Goal: Task Accomplishment & Management: Manage account settings

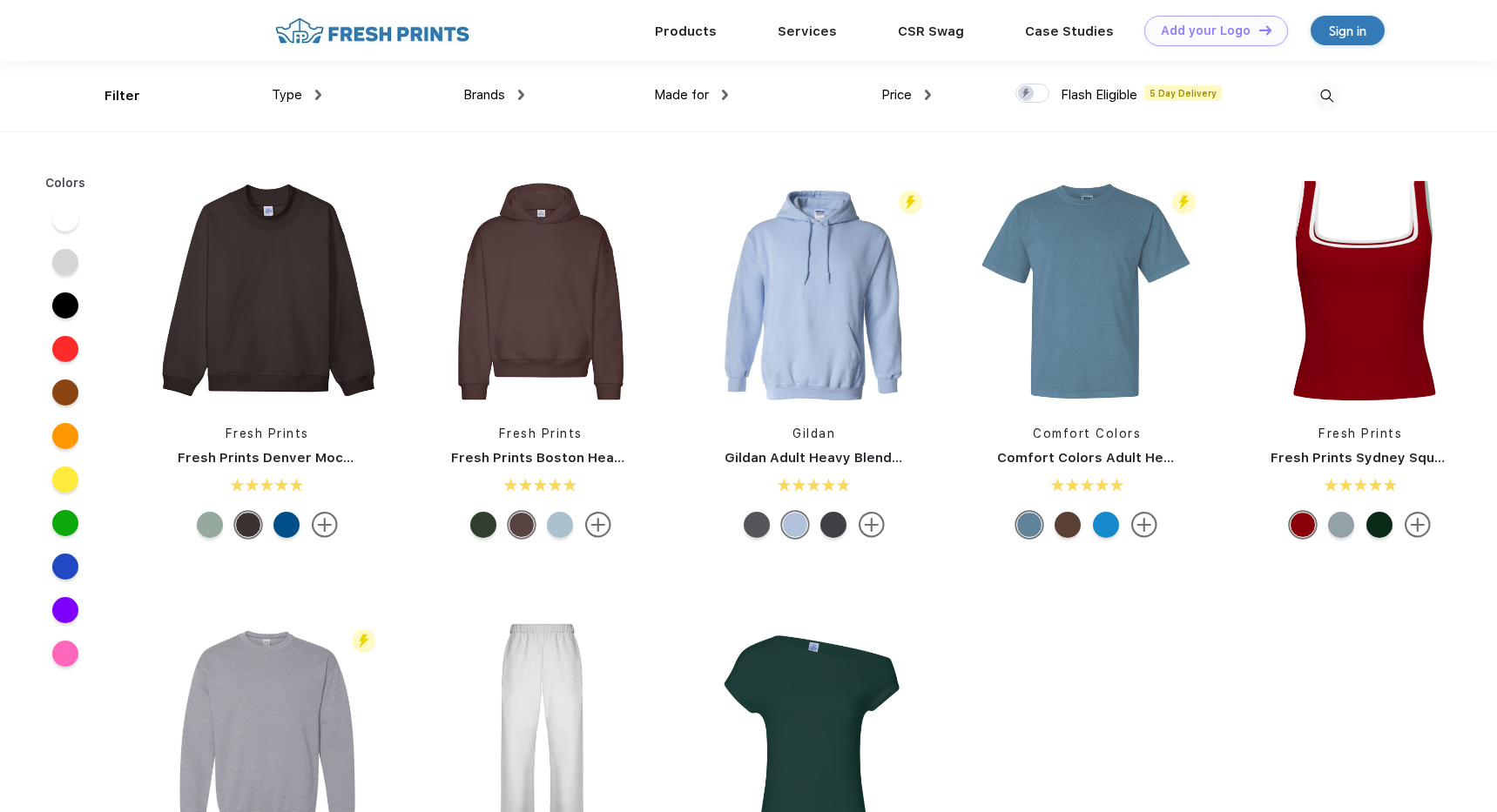
scroll to position [1, 0]
click at [699, 34] on link "Products" at bounding box center [685, 30] width 62 height 15
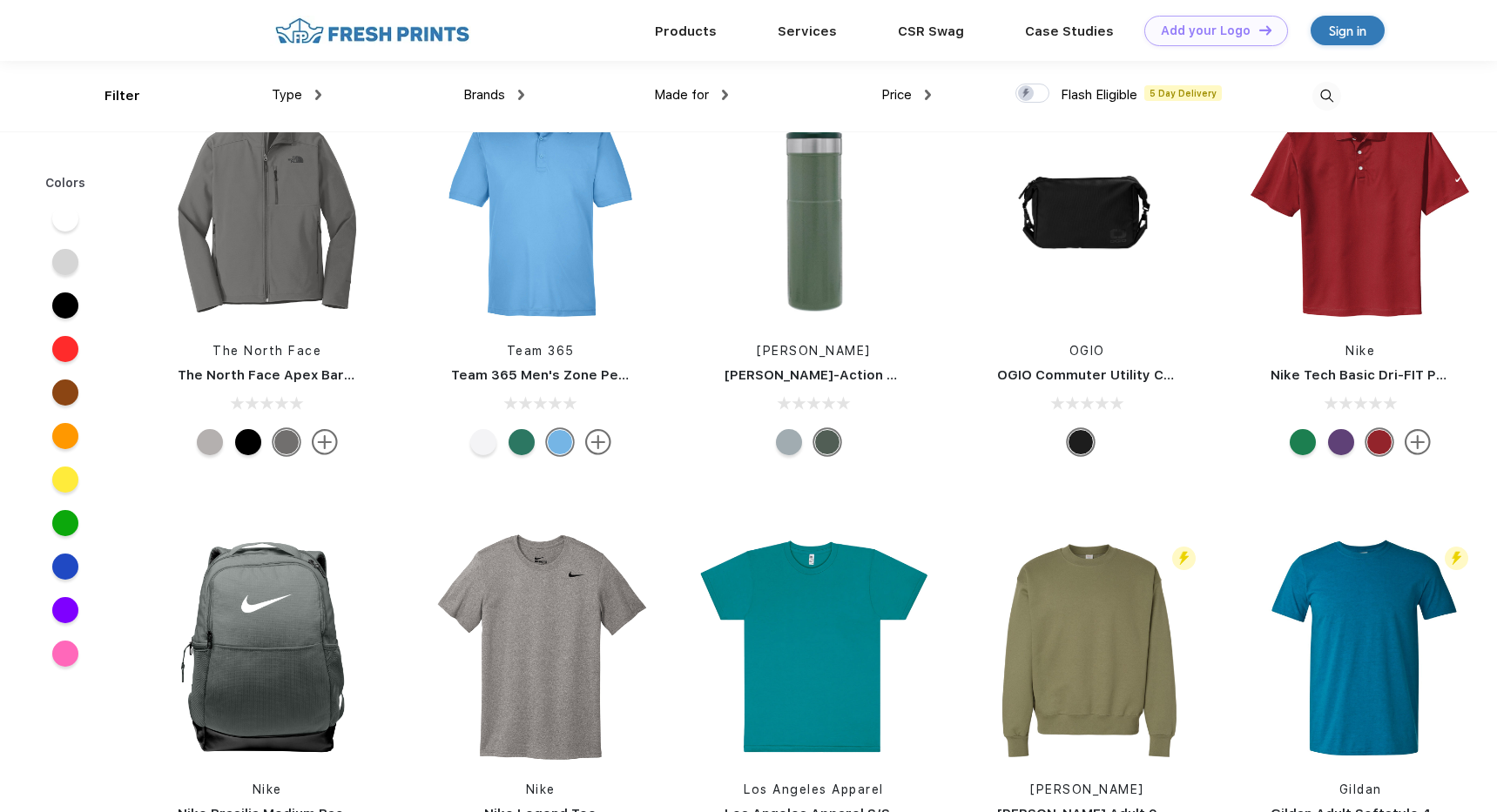
scroll to position [12568, 0]
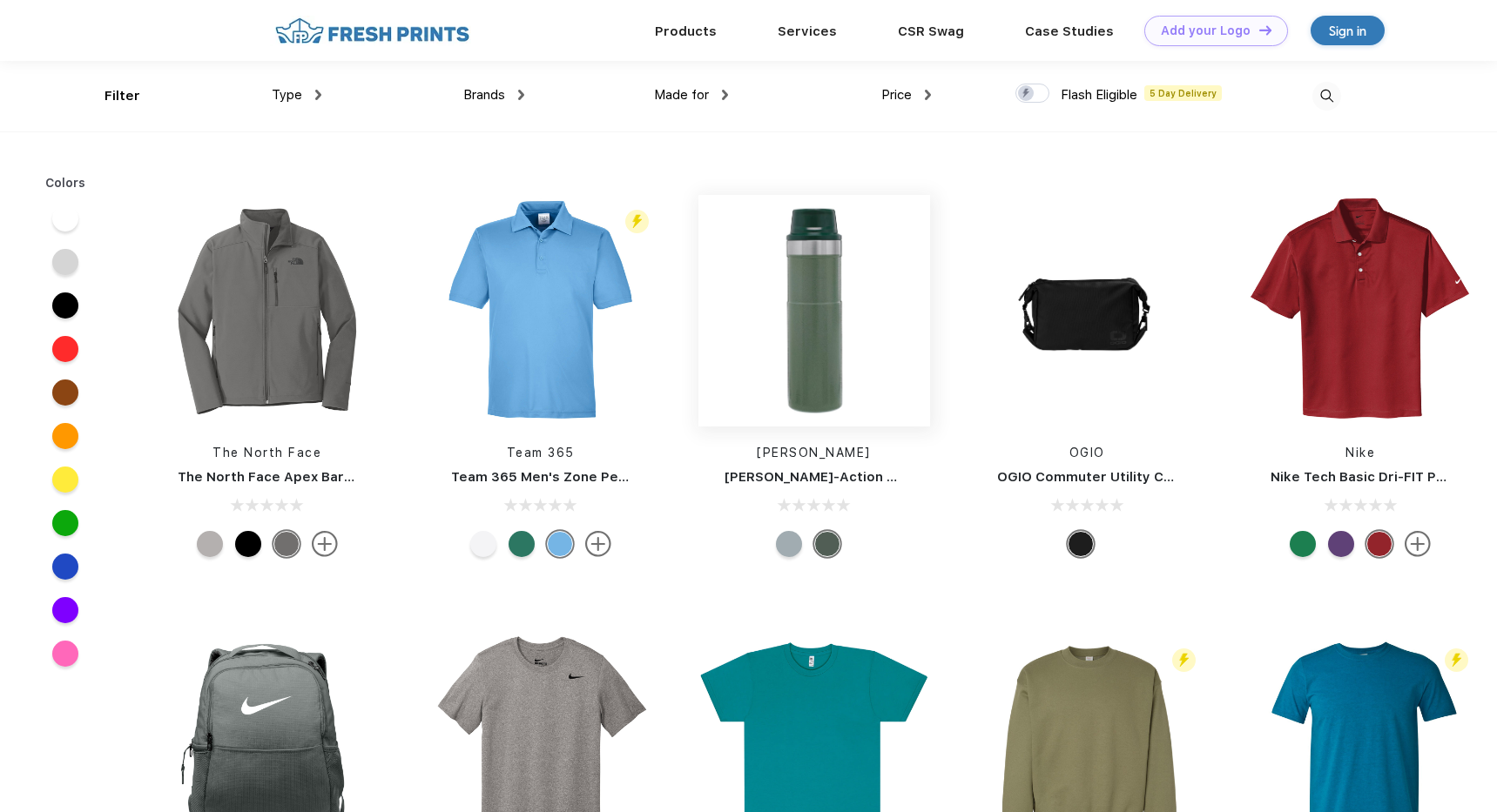
click at [824, 380] on img at bounding box center [814, 311] width 231 height 231
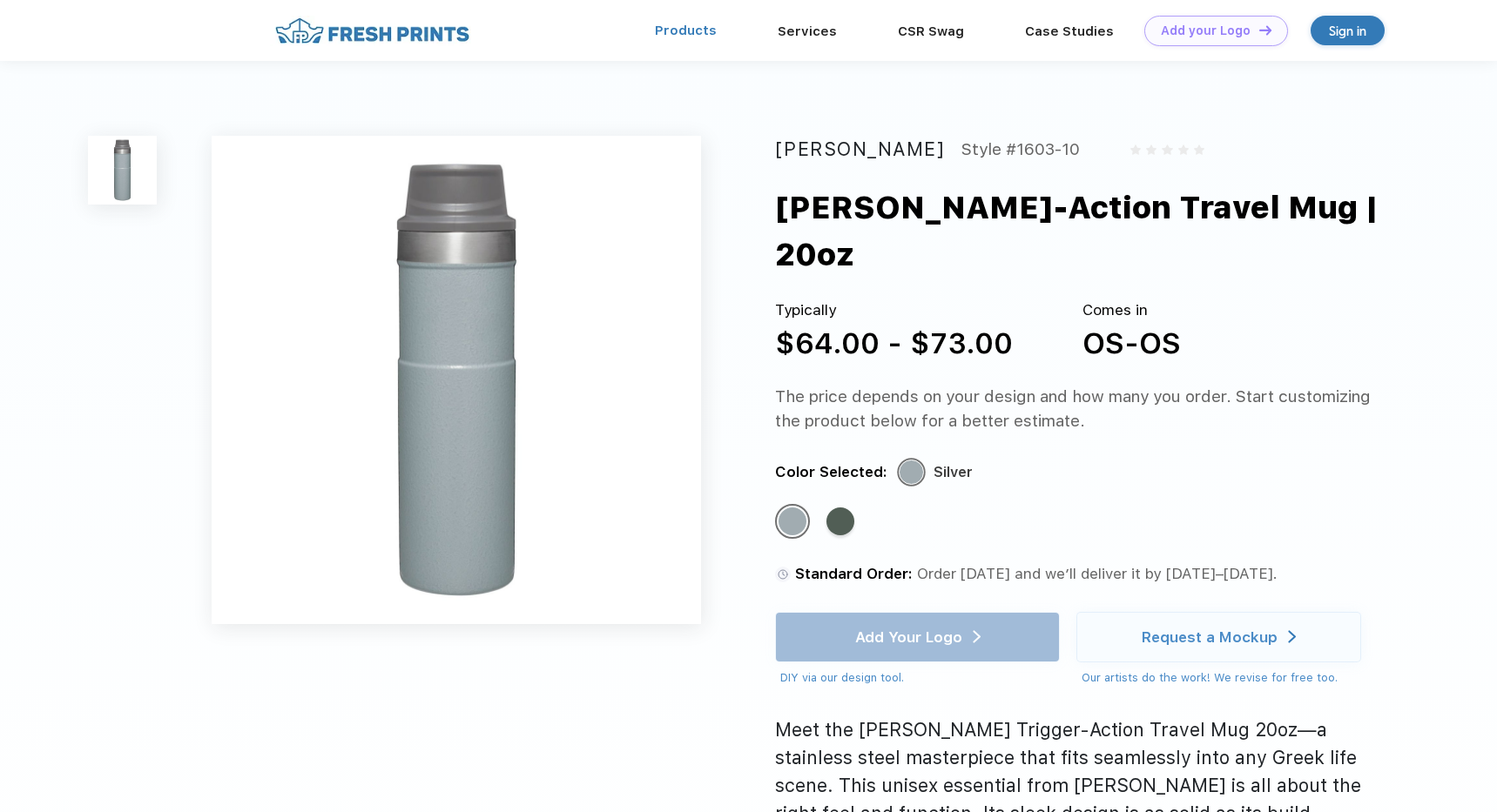
click at [704, 31] on link "Products" at bounding box center [685, 31] width 62 height 15
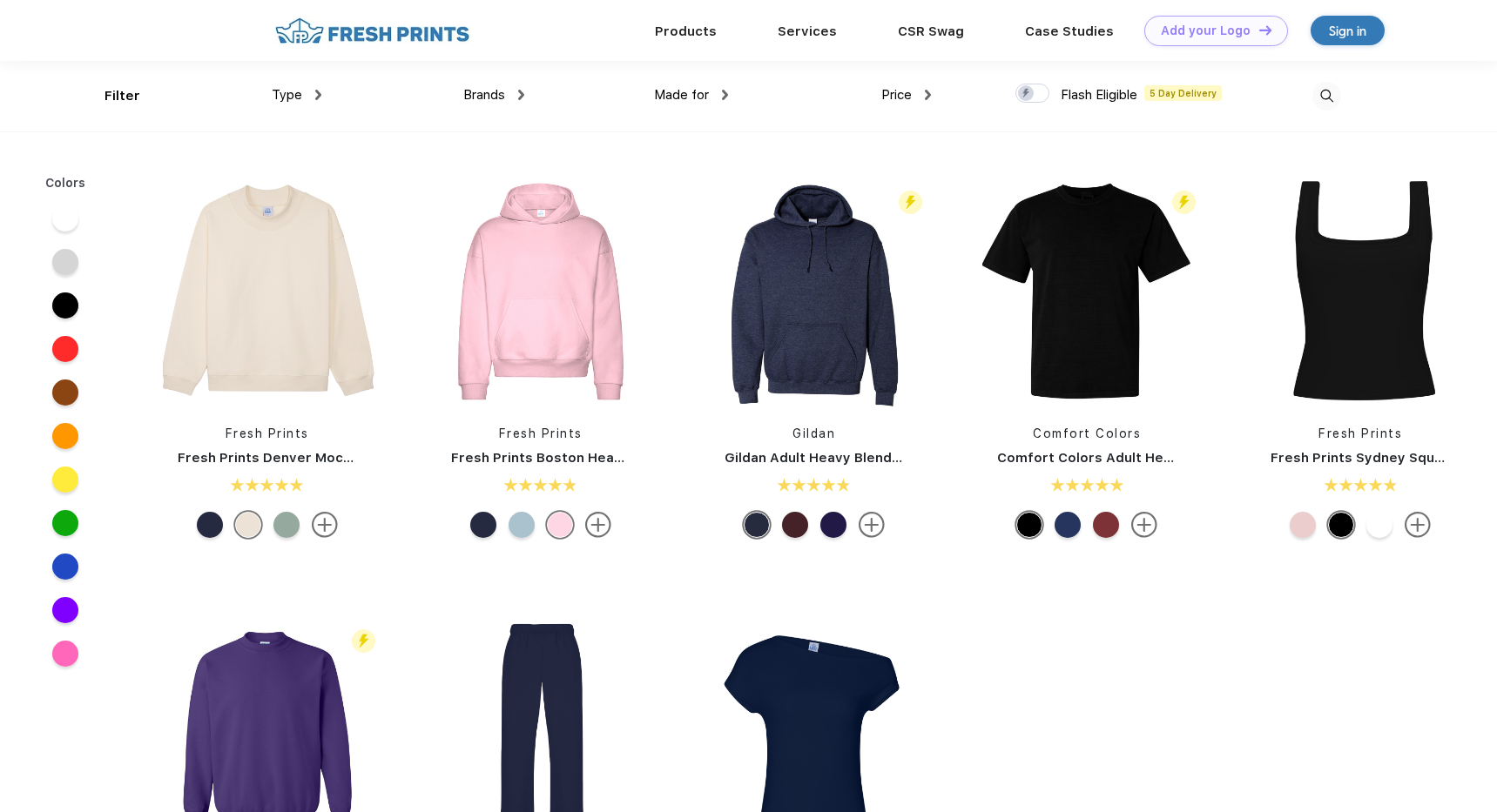
scroll to position [1, 0]
click at [302, 88] on div "Type" at bounding box center [297, 94] width 50 height 20
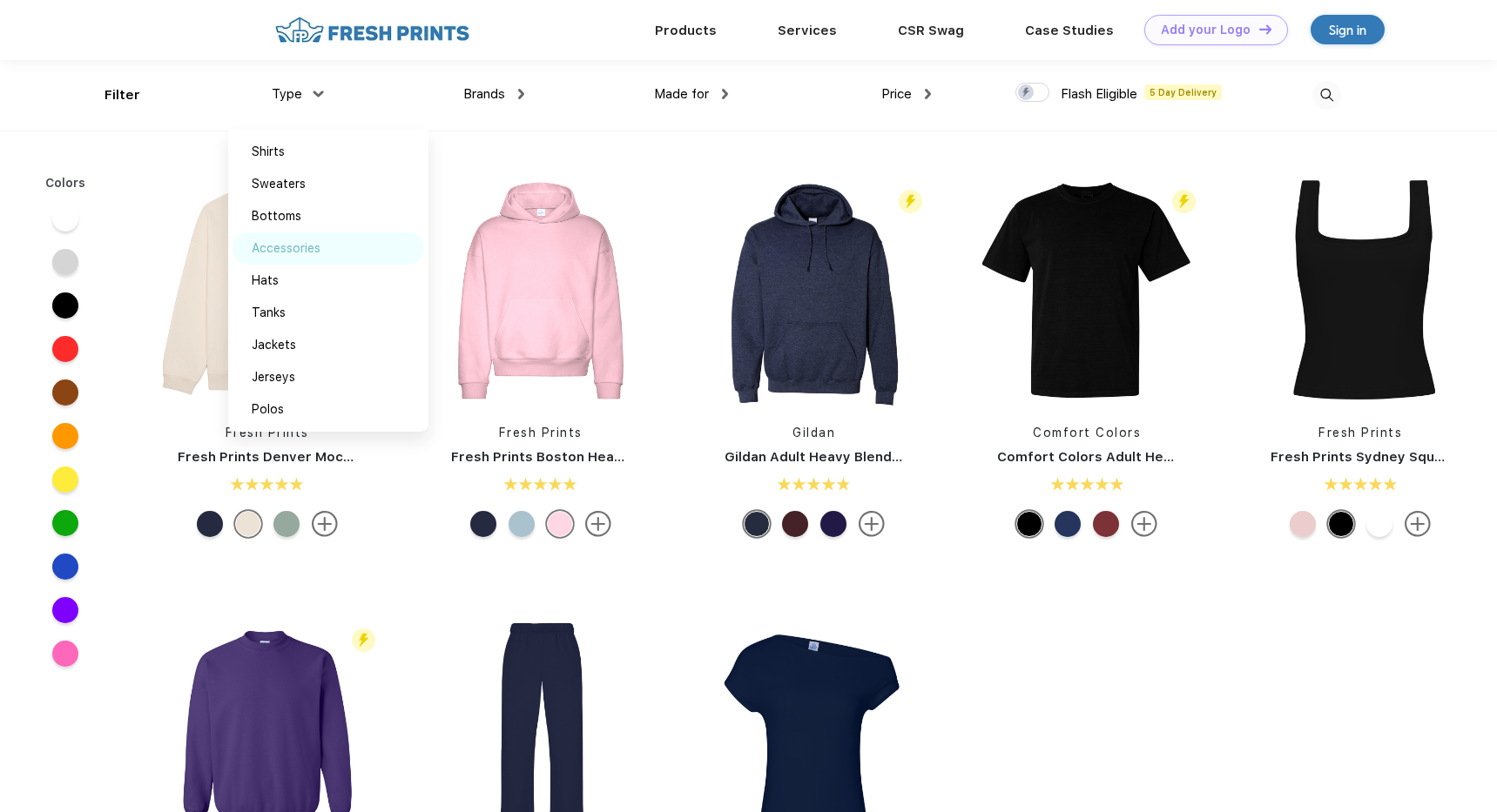
click at [317, 254] on div "Accessories" at bounding box center [286, 248] width 69 height 18
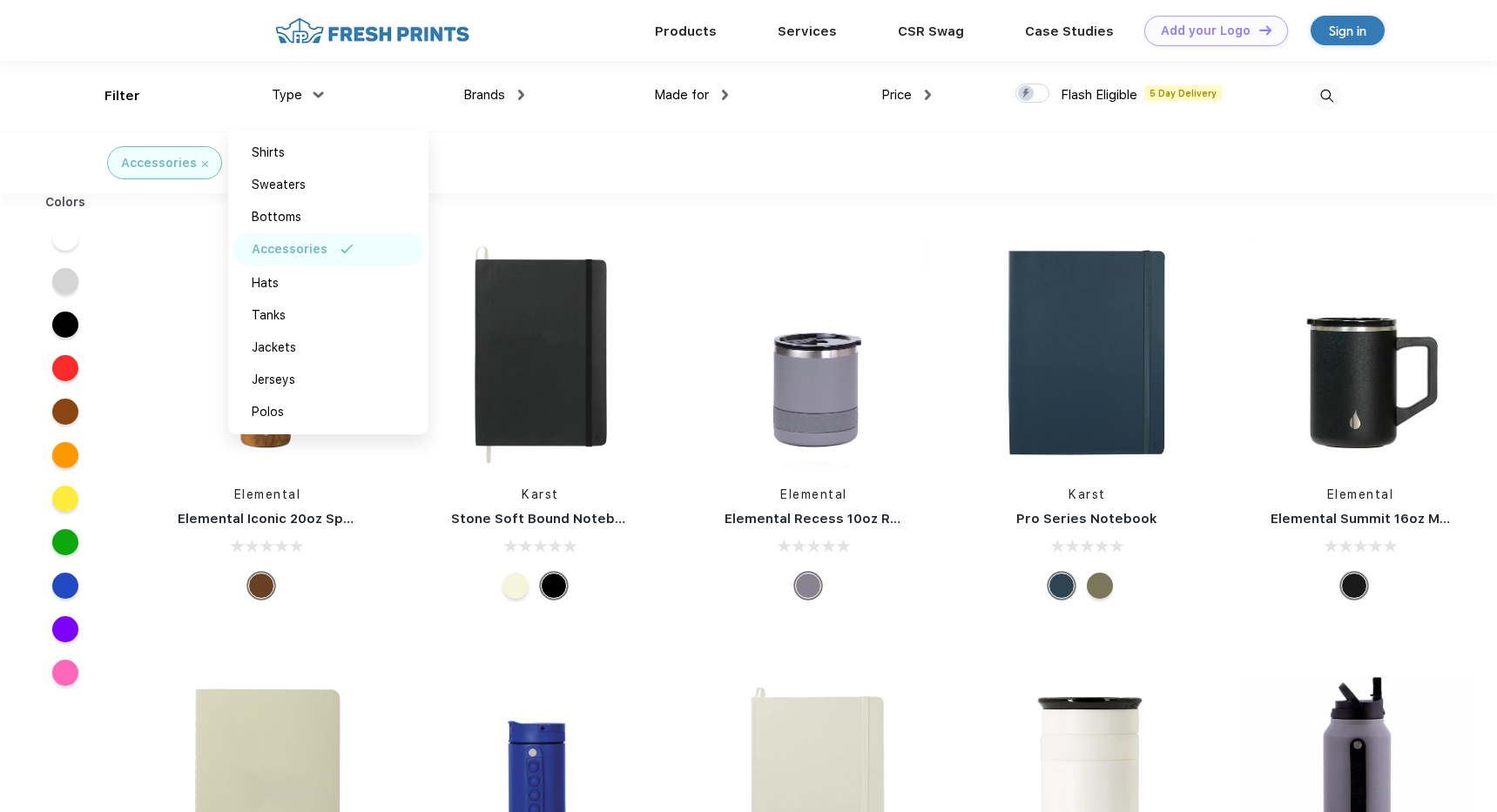
click at [500, 122] on div "Brands Most Popular Brands Moleskine Hydroflask Marine Layer S'well Vineyard Vi…" at bounding box center [423, 97] width 203 height 71
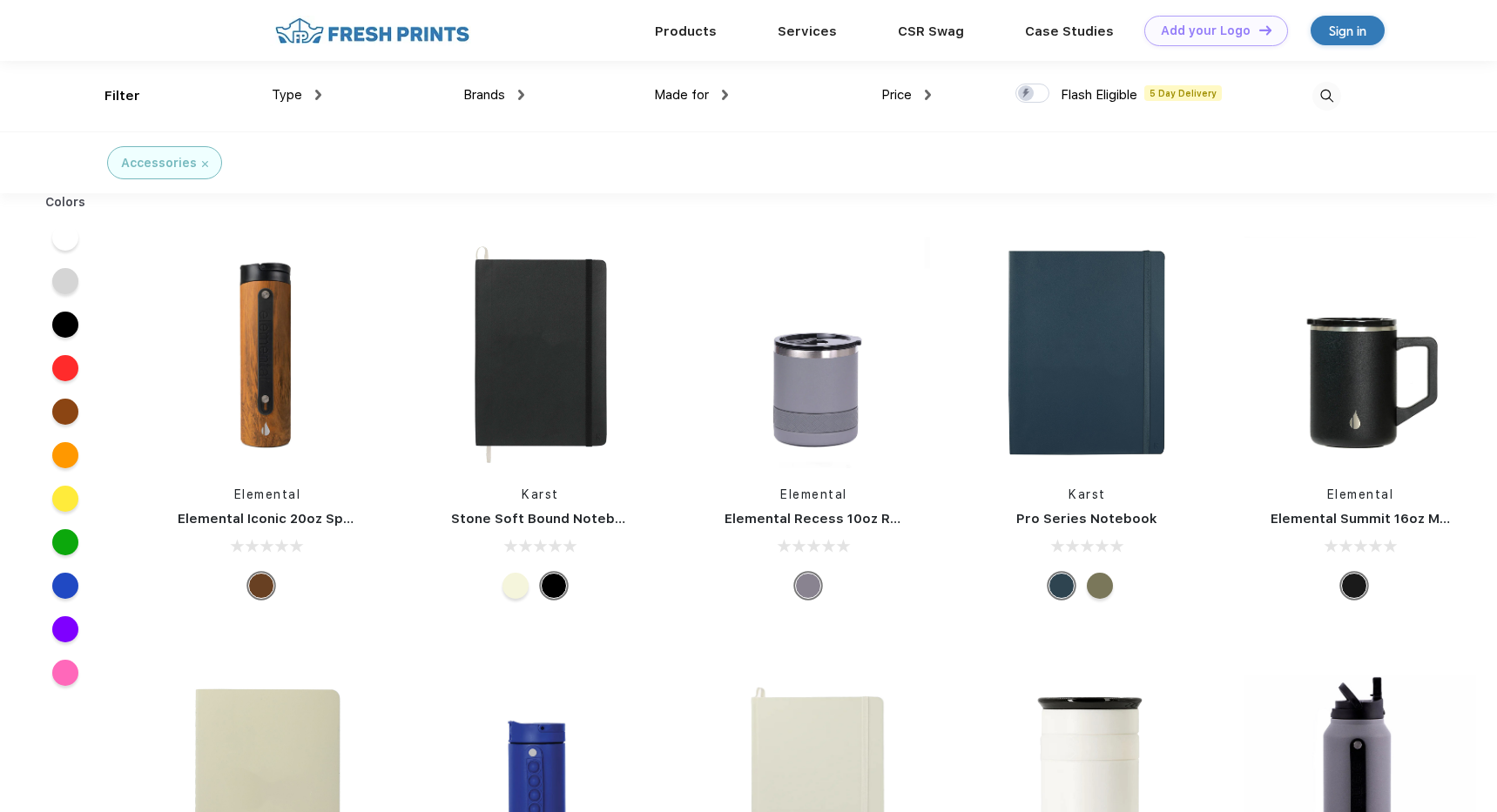
click at [495, 86] on div "Brands" at bounding box center [494, 95] width 61 height 20
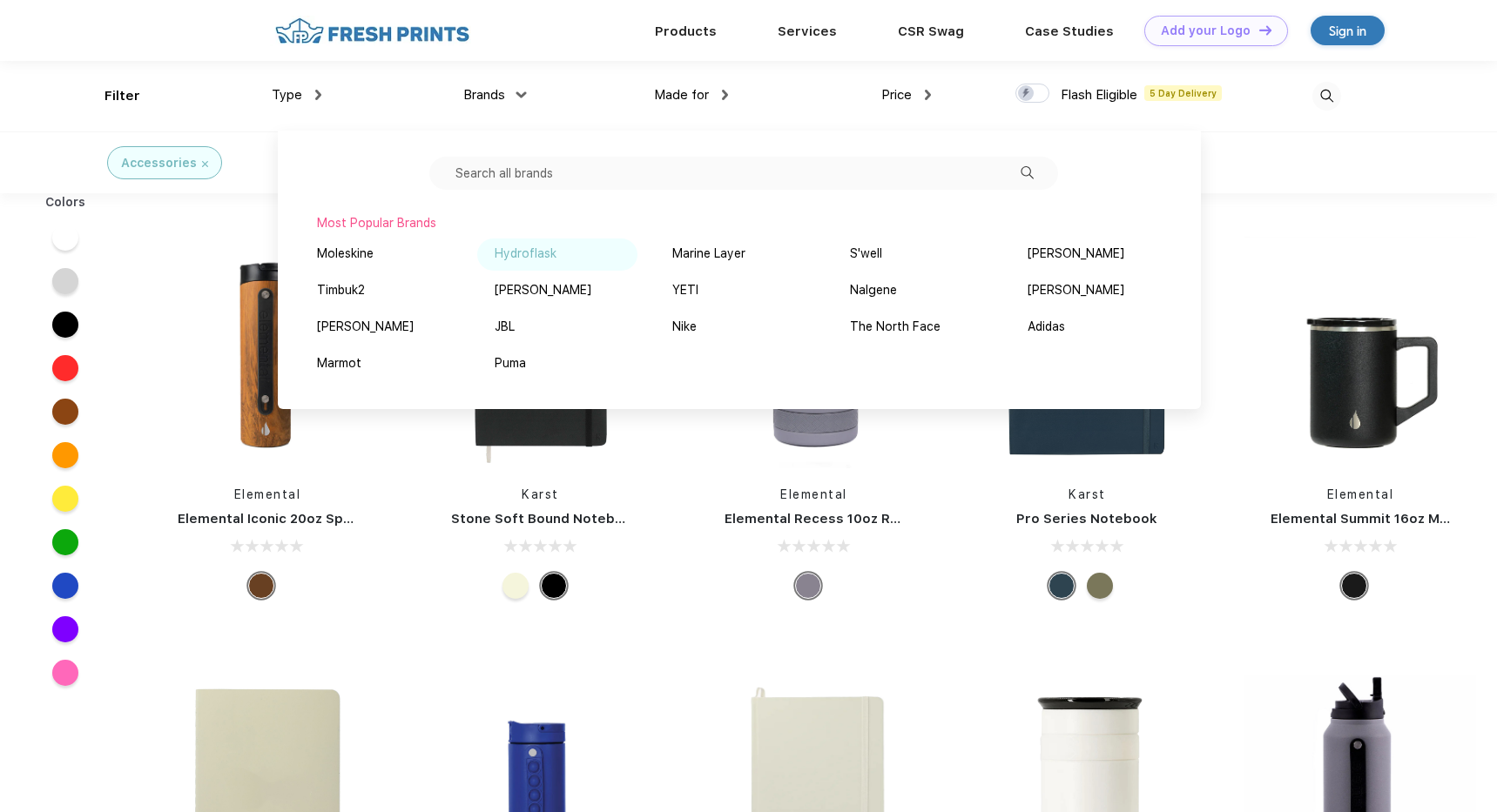
click at [536, 255] on div "Hydroflask" at bounding box center [525, 253] width 62 height 18
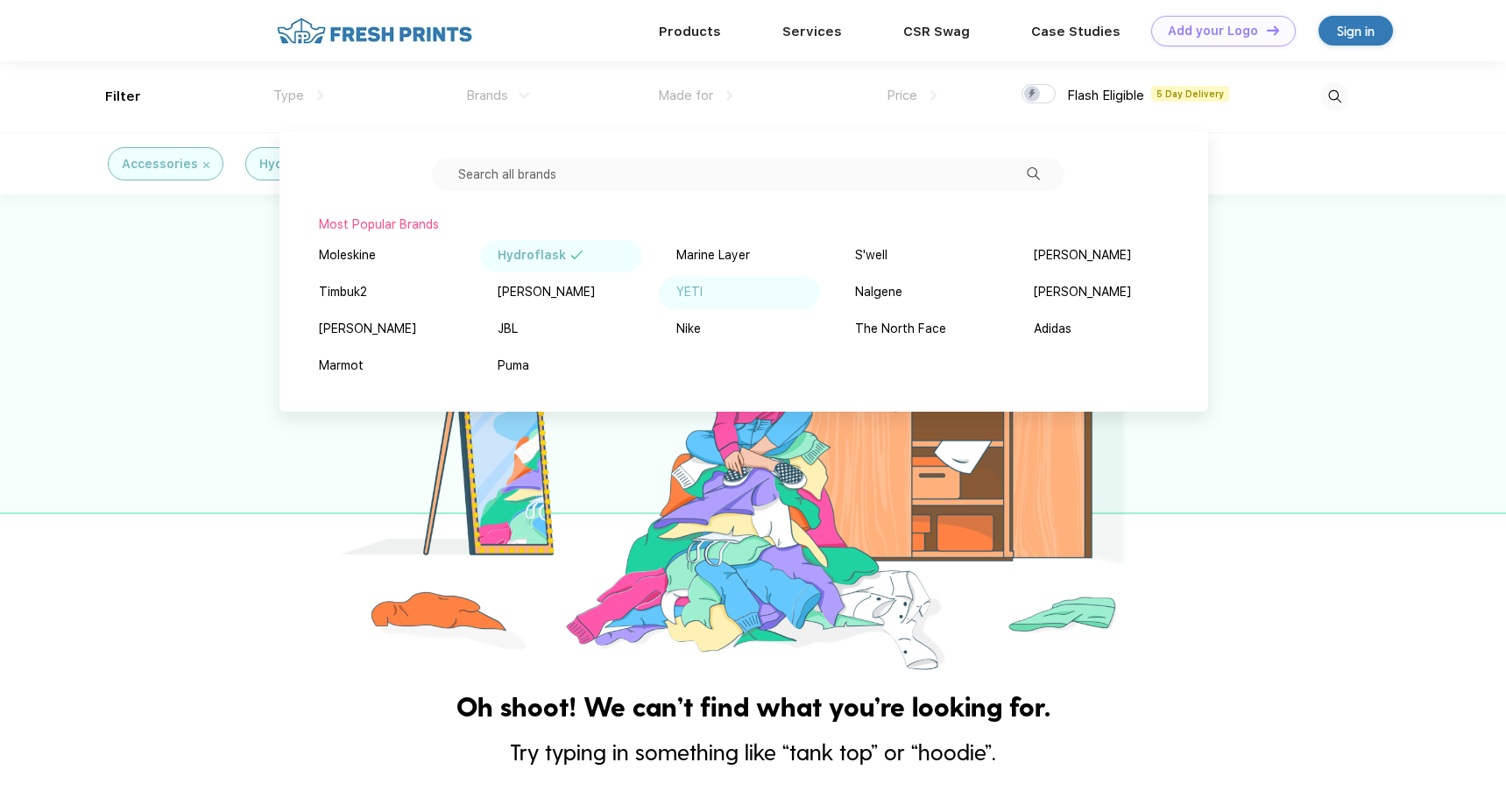
click at [687, 289] on div "YETI" at bounding box center [689, 292] width 26 height 18
click at [561, 252] on div "Hydroflask" at bounding box center [531, 255] width 68 height 18
click at [140, 518] on div at bounding box center [753, 435] width 1506 height 482
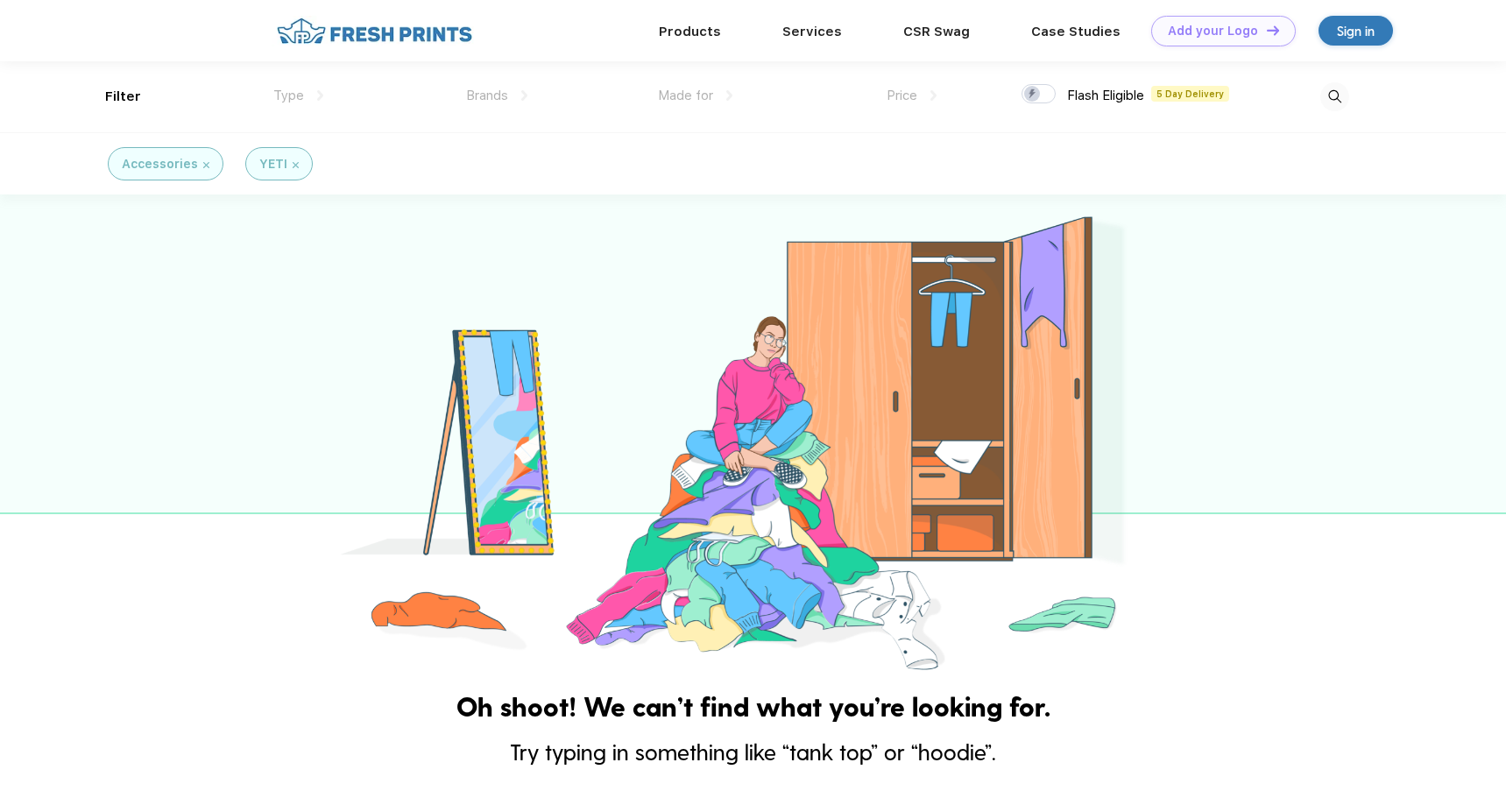
click at [203, 166] on img at bounding box center [206, 165] width 6 height 6
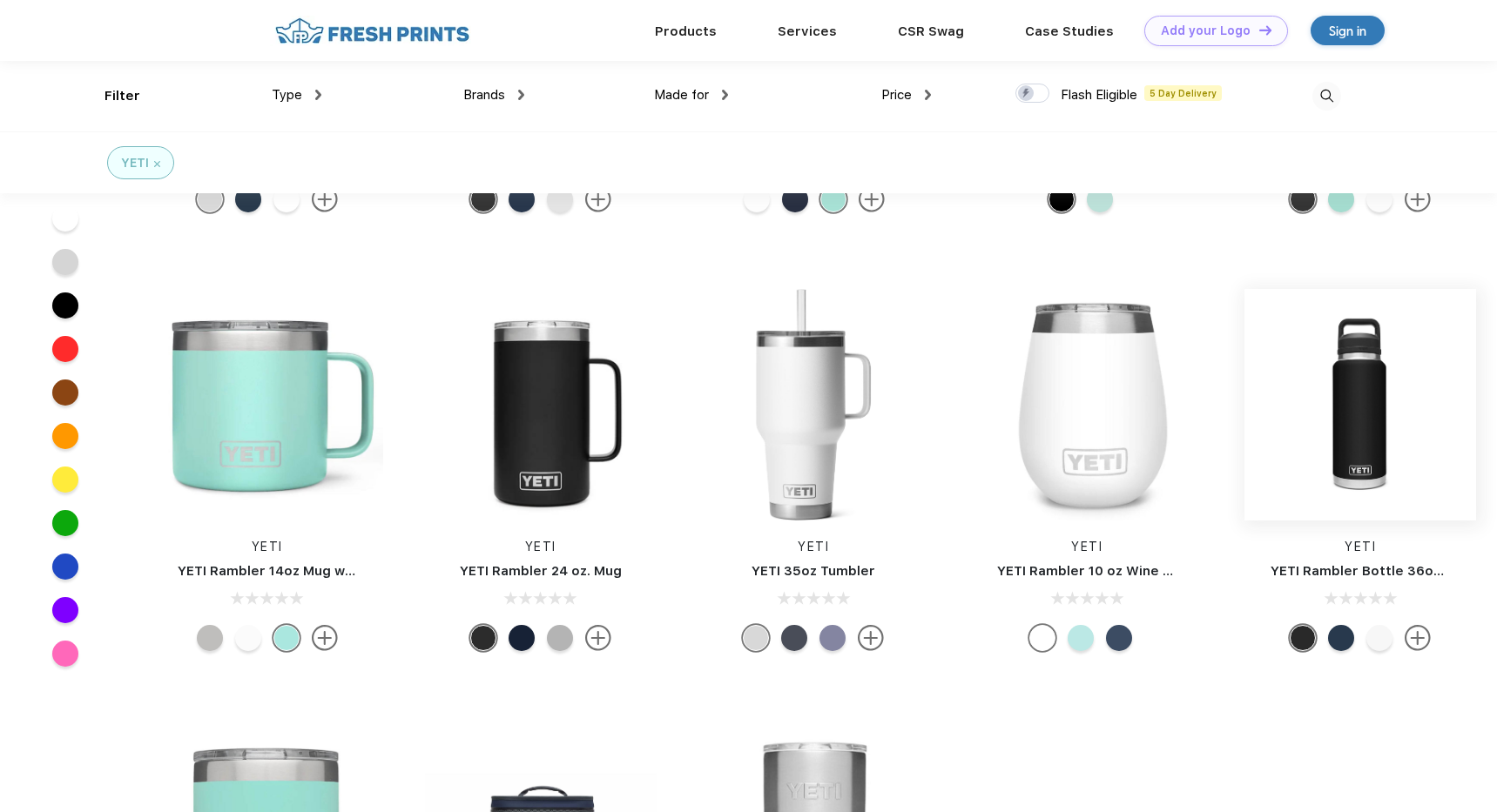
scroll to position [208, 0]
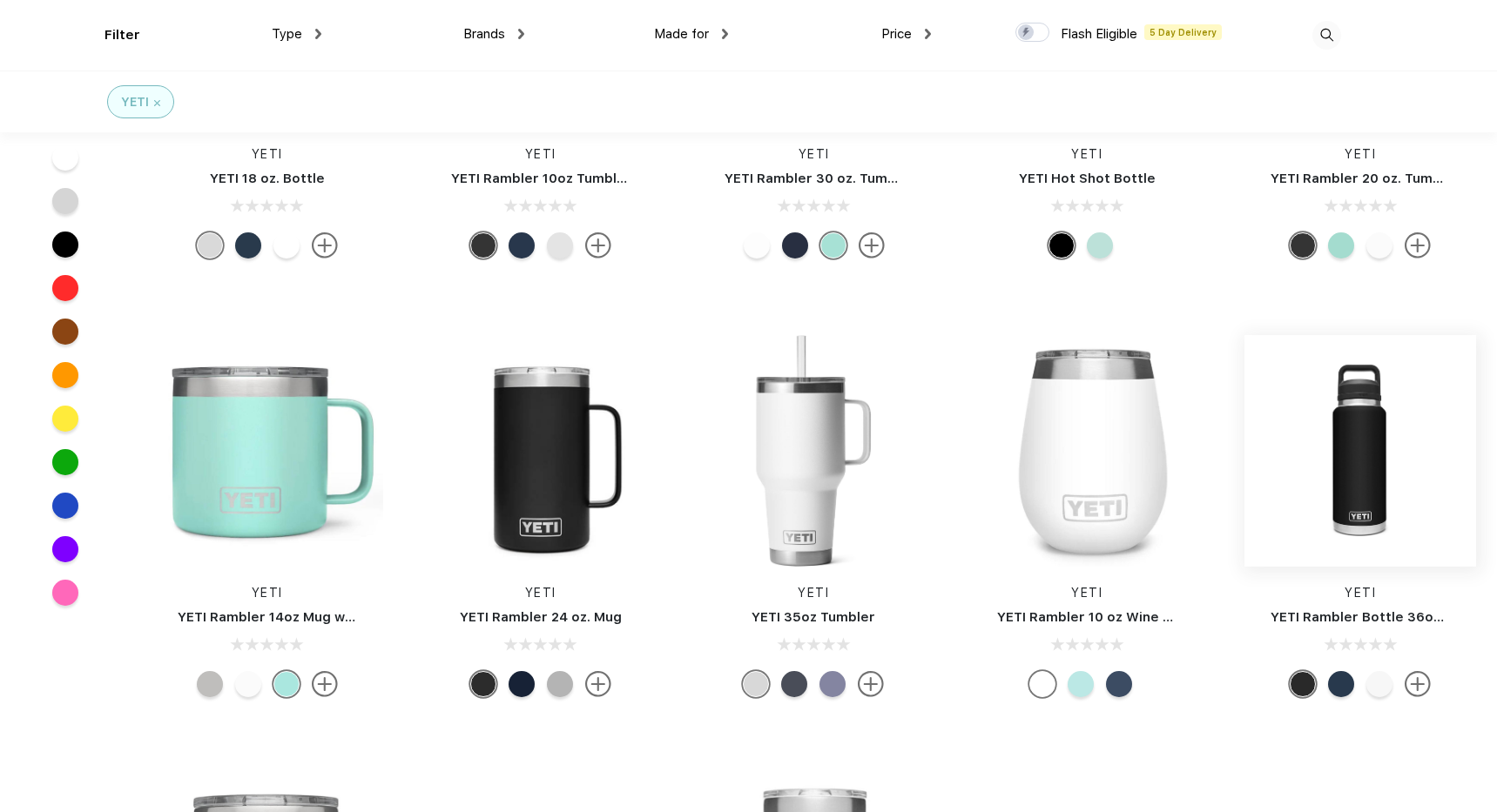
click at [1339, 413] on img at bounding box center [1360, 450] width 231 height 231
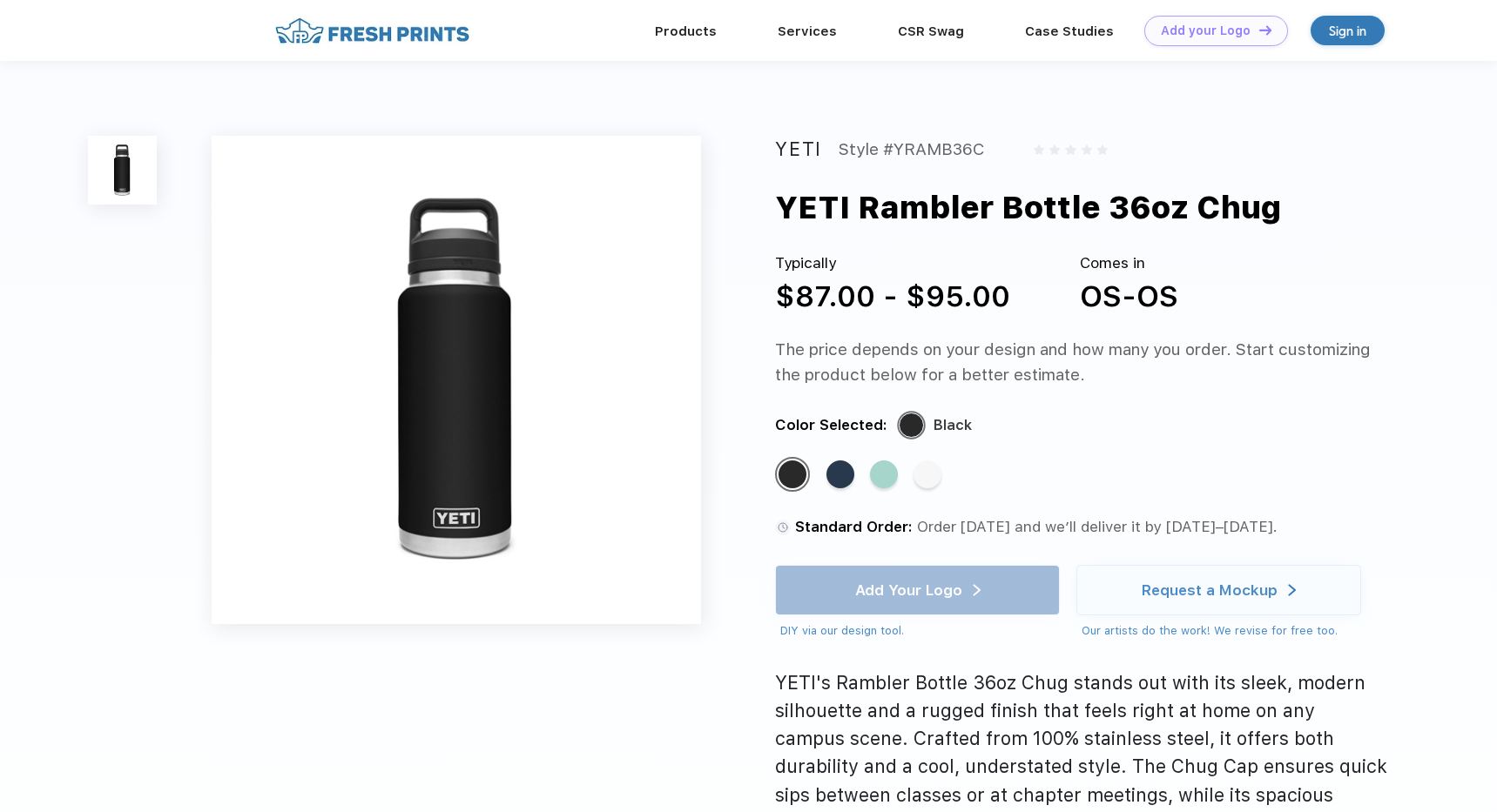
scroll to position [208, 0]
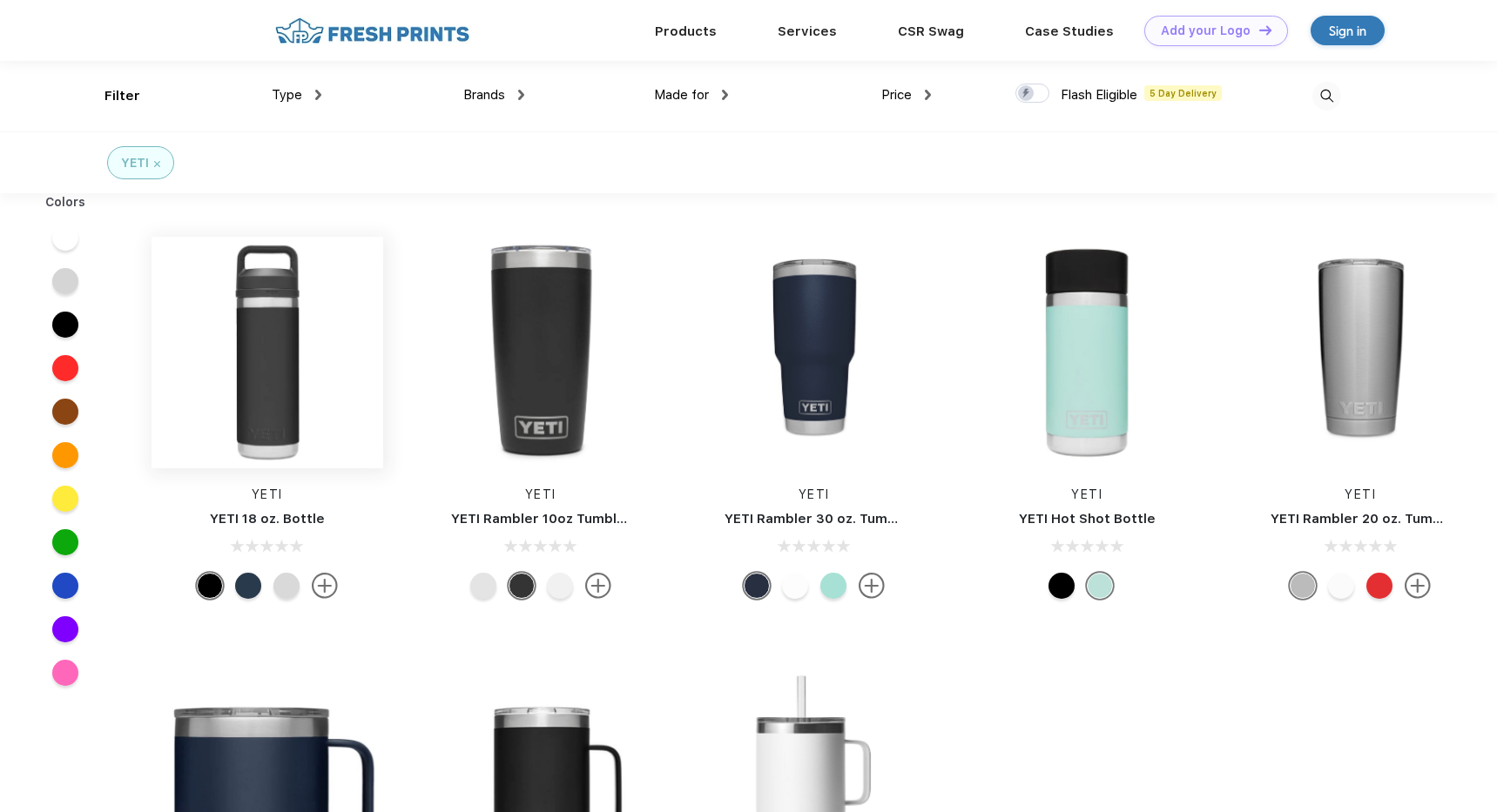
click at [257, 352] on img at bounding box center [267, 353] width 231 height 231
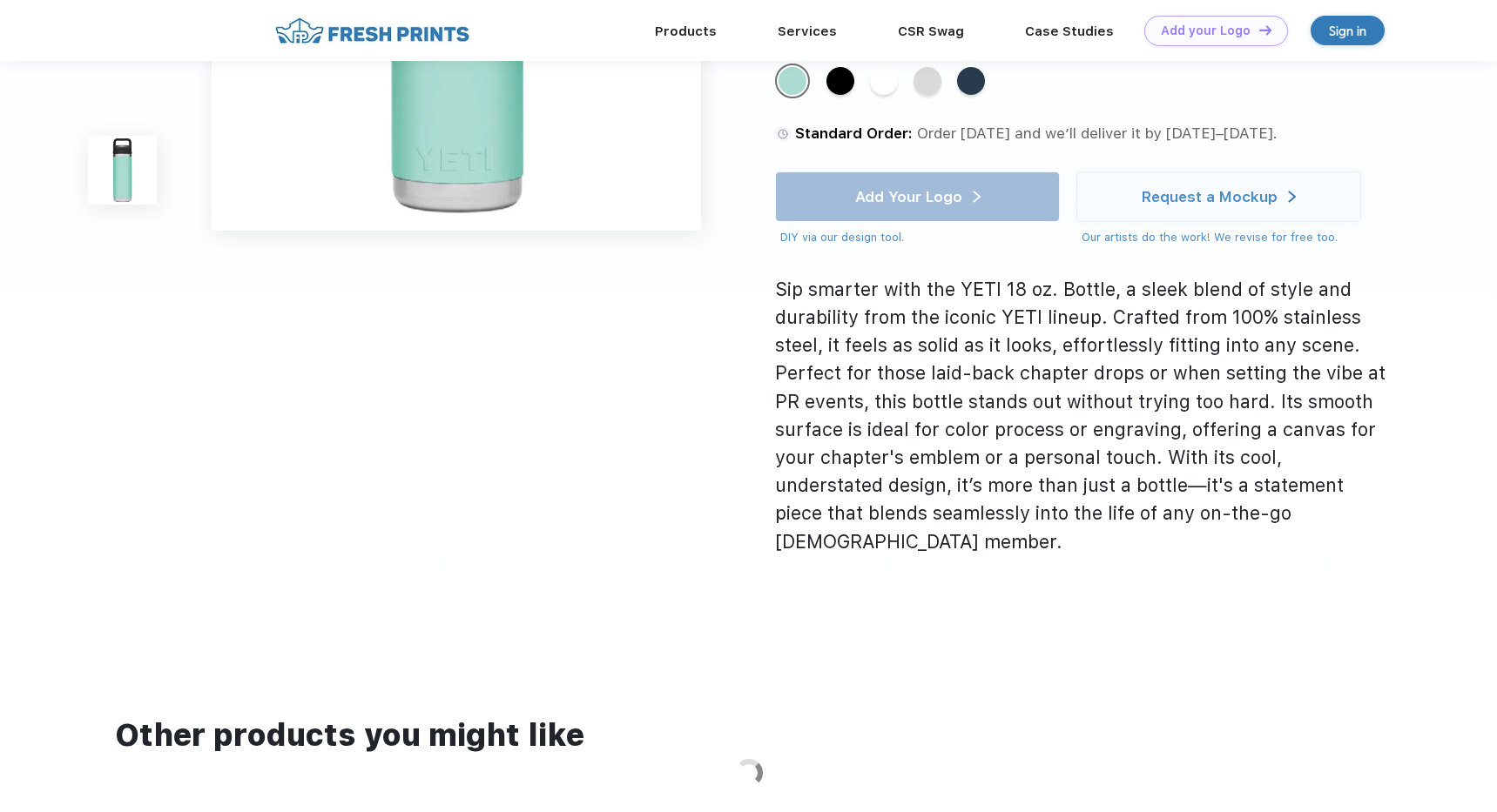
scroll to position [76, 0]
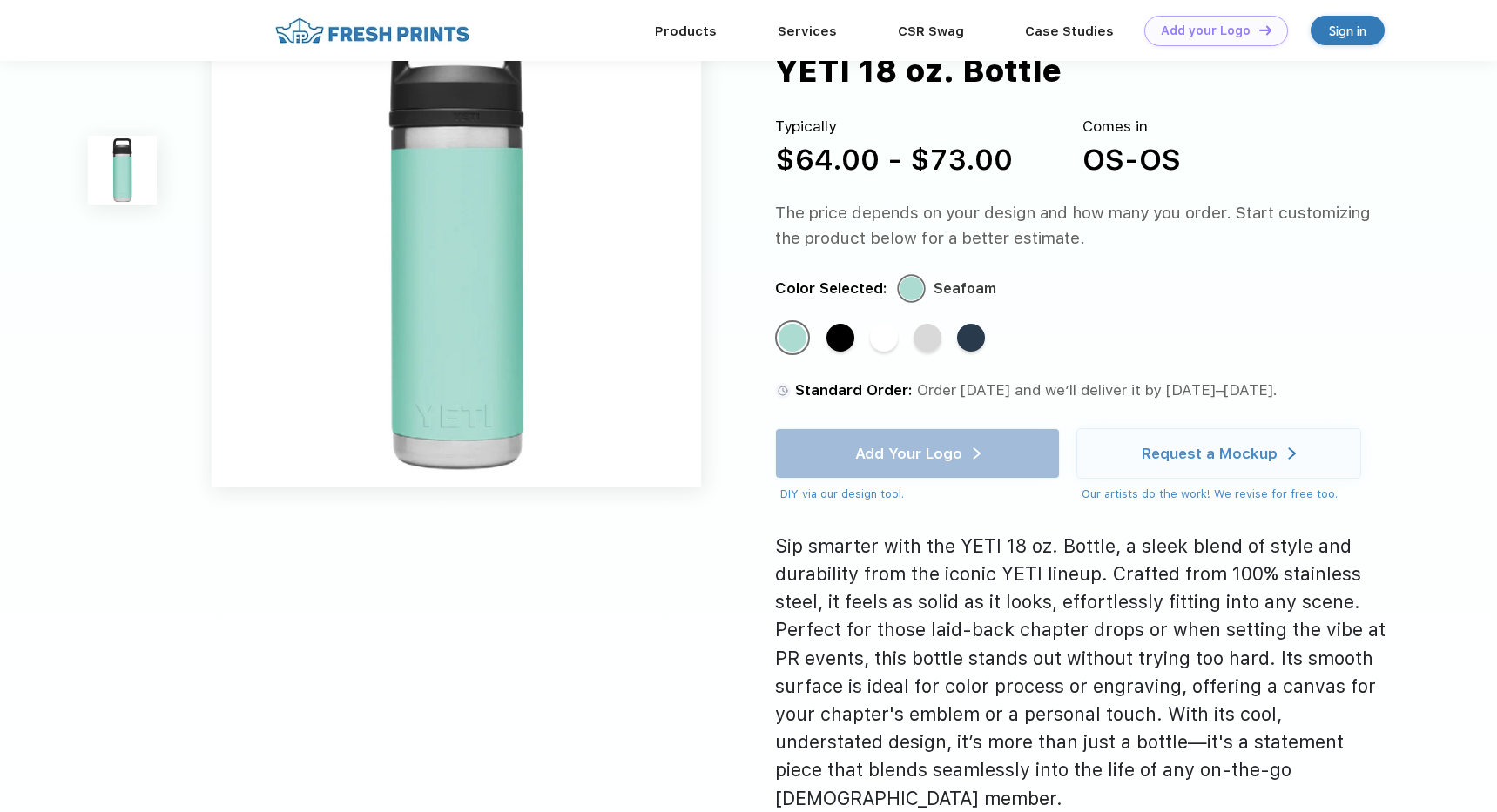
click at [1343, 24] on div "Sign in" at bounding box center [1347, 31] width 37 height 20
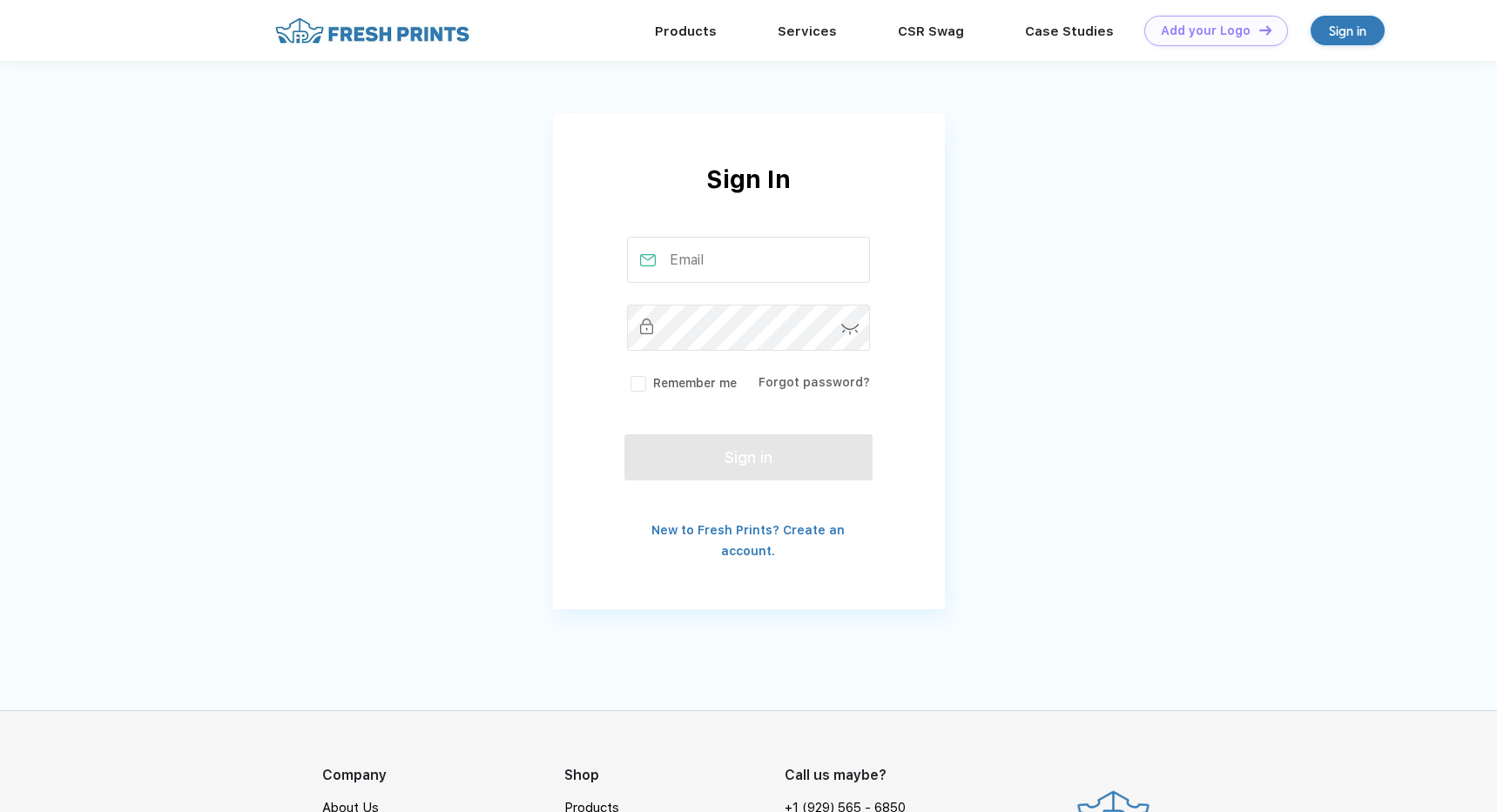
click at [670, 261] on input "text" at bounding box center [748, 260] width 243 height 46
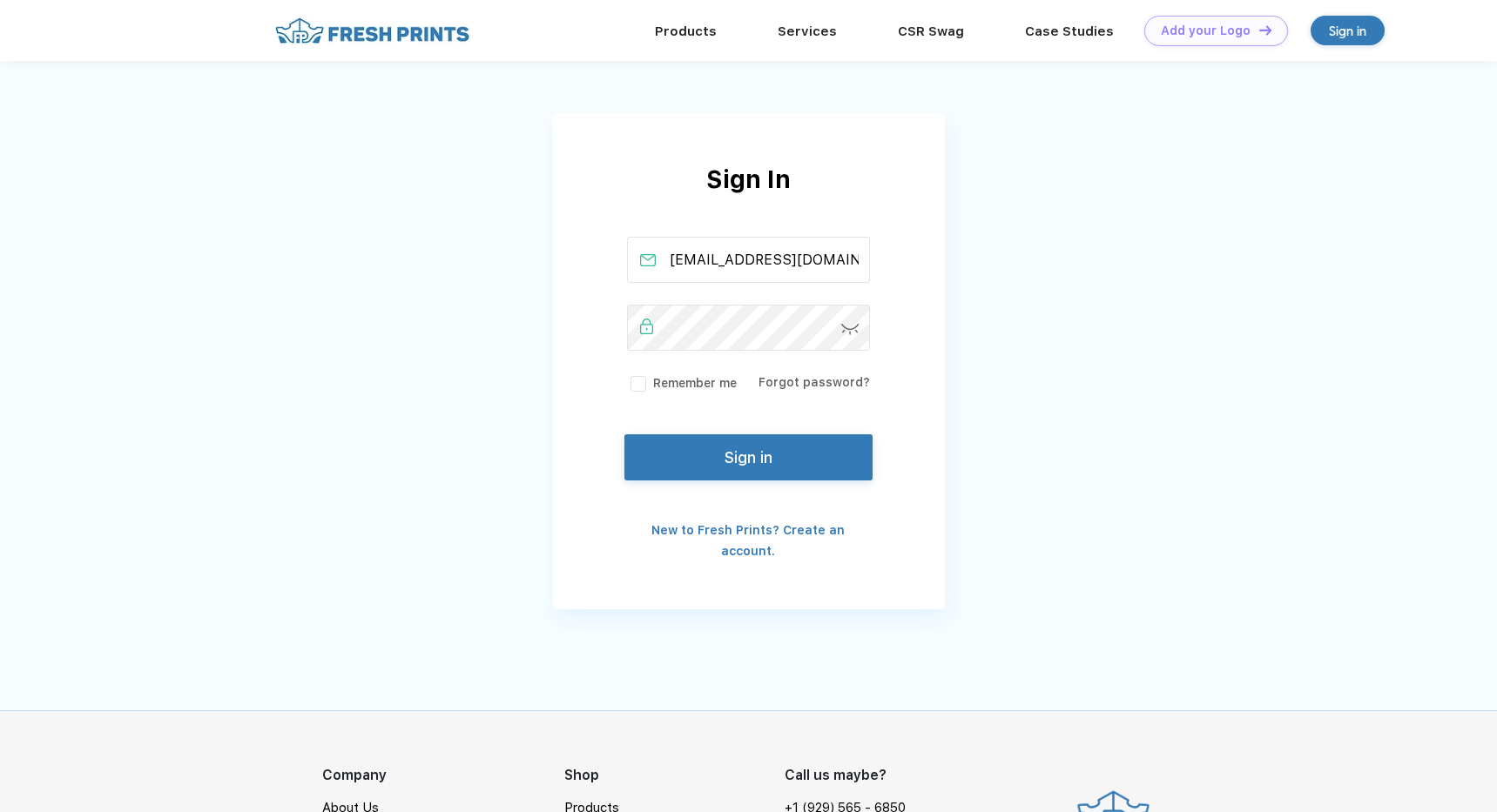
click at [775, 489] on div "Sign In kathylajvardi@gmail.com Remember me Forgot password? Sign in New to Fre…" at bounding box center [749, 361] width 392 height 401
click at [784, 468] on button "Sign in" at bounding box center [748, 454] width 247 height 46
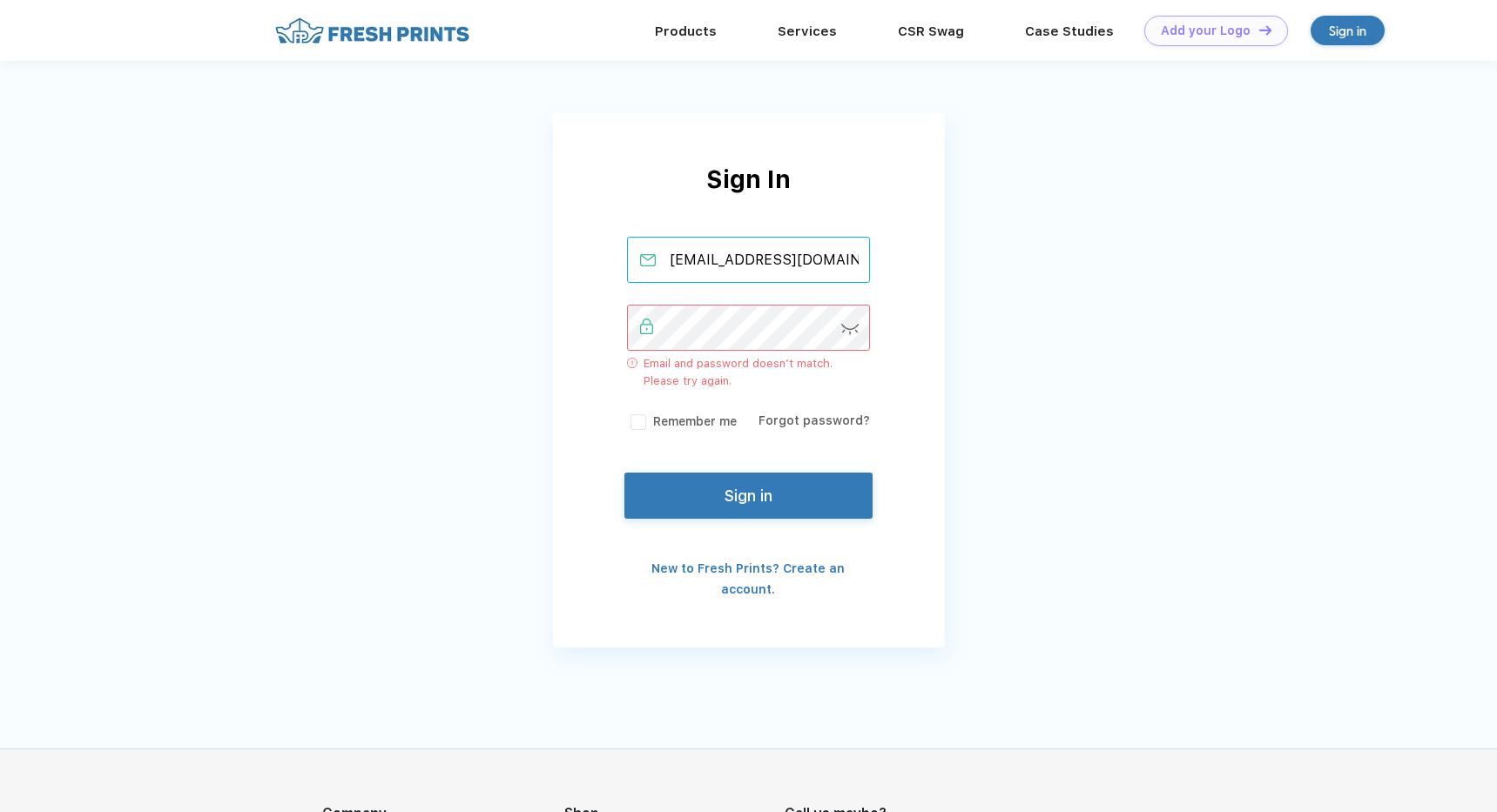
click at [809, 249] on input "kathylajvardi@gmail.com" at bounding box center [748, 260] width 243 height 46
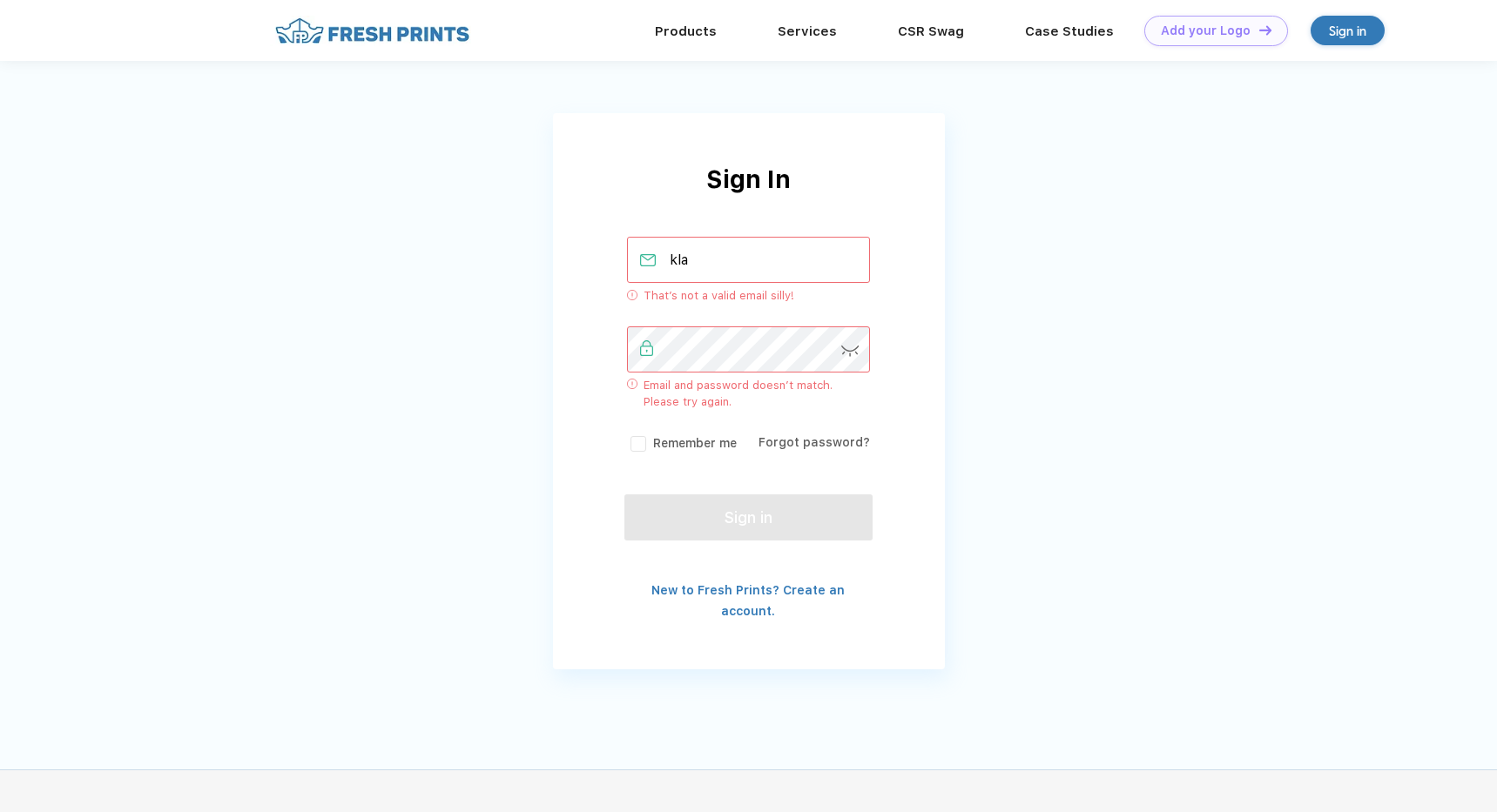
click at [733, 259] on input "kla" at bounding box center [748, 260] width 243 height 46
paste input "jvardi@aura-tech.us"
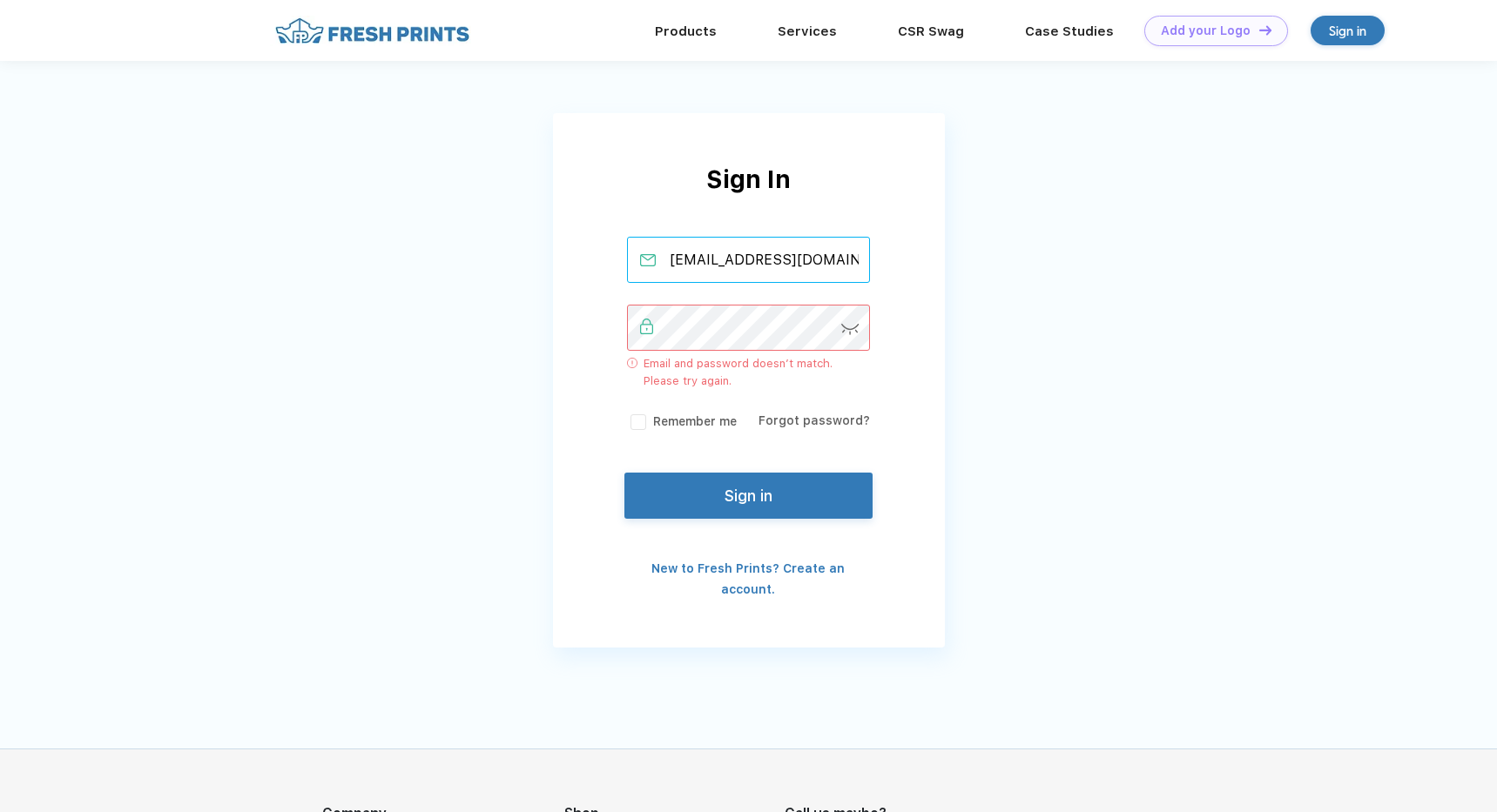
click at [798, 253] on input "[EMAIL_ADDRESS][DOMAIN_NAME]" at bounding box center [748, 260] width 243 height 46
click at [798, 254] on input "[EMAIL_ADDRESS][DOMAIN_NAME]" at bounding box center [748, 260] width 243 height 46
type input "[EMAIL_ADDRESS][DOMAIN_NAME]"
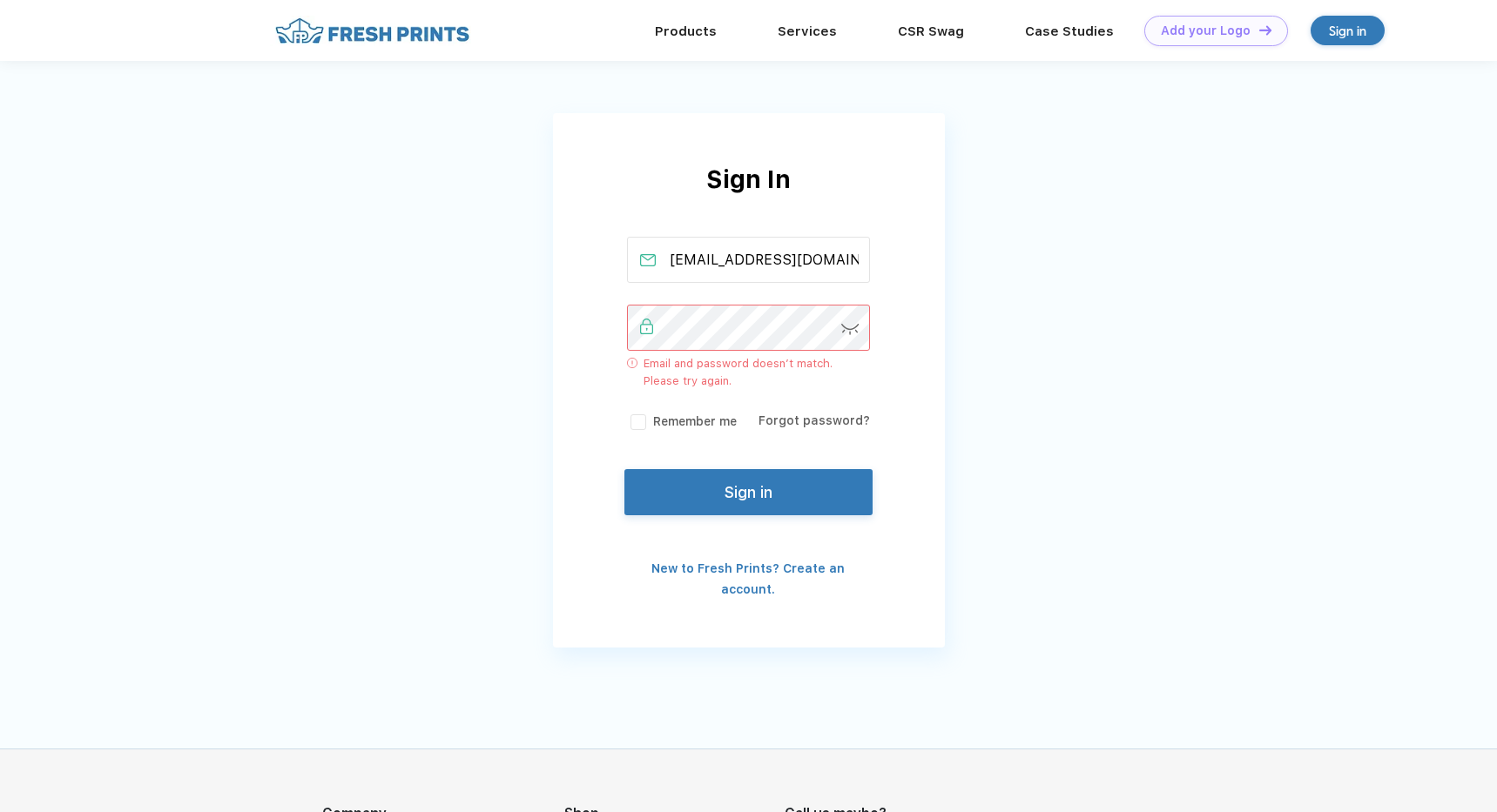
click at [812, 501] on button "Sign in" at bounding box center [748, 493] width 247 height 46
click at [764, 487] on button "Sign in" at bounding box center [748, 493] width 247 height 46
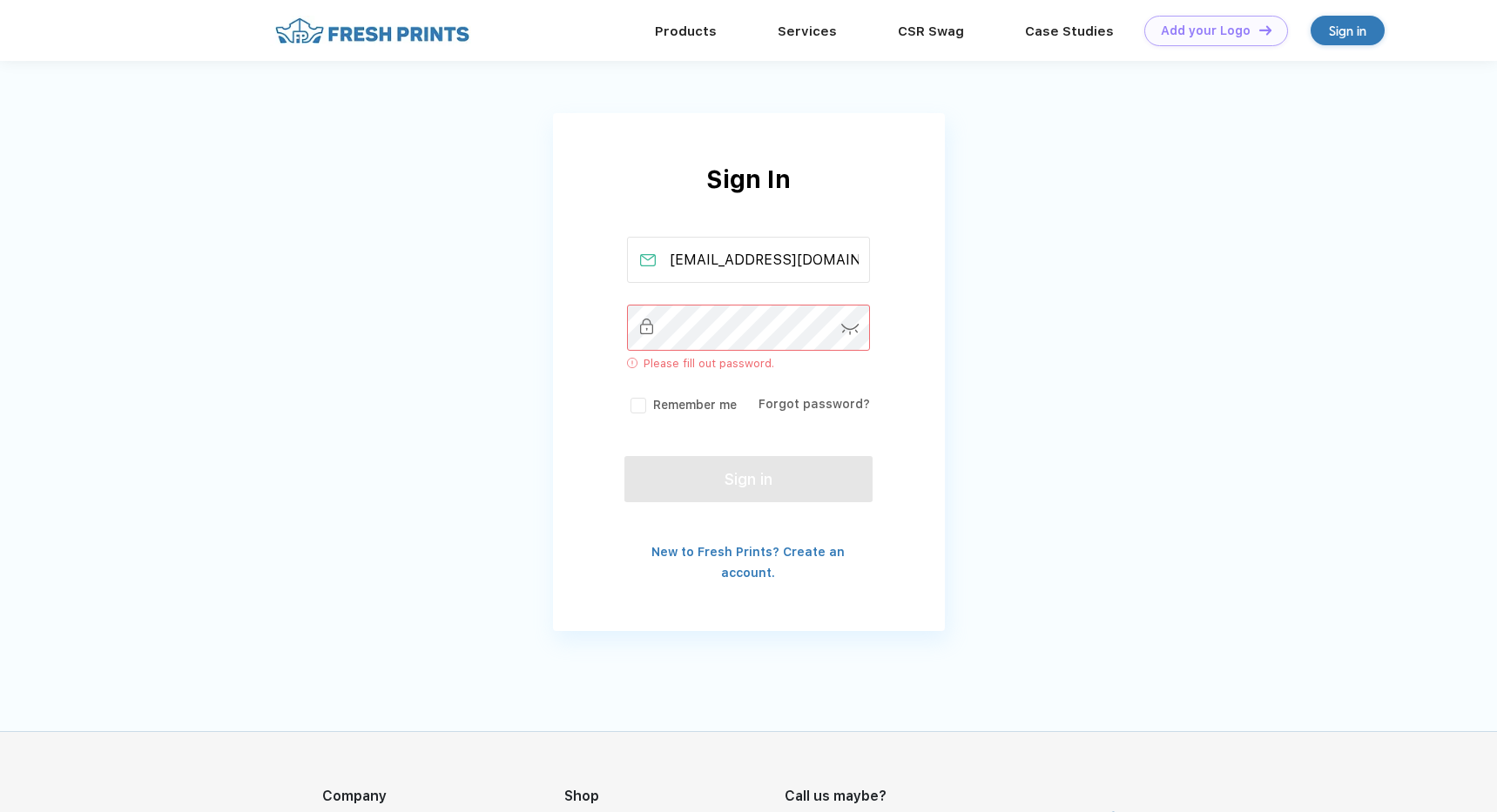
click at [1021, 257] on div "Sign In klajvardi@aura-tech.us Please fill out password. Remember me Forgot pas…" at bounding box center [748, 328] width 1497 height 657
click at [780, 555] on link "New to Fresh Prints? Create an account." at bounding box center [748, 562] width 193 height 34
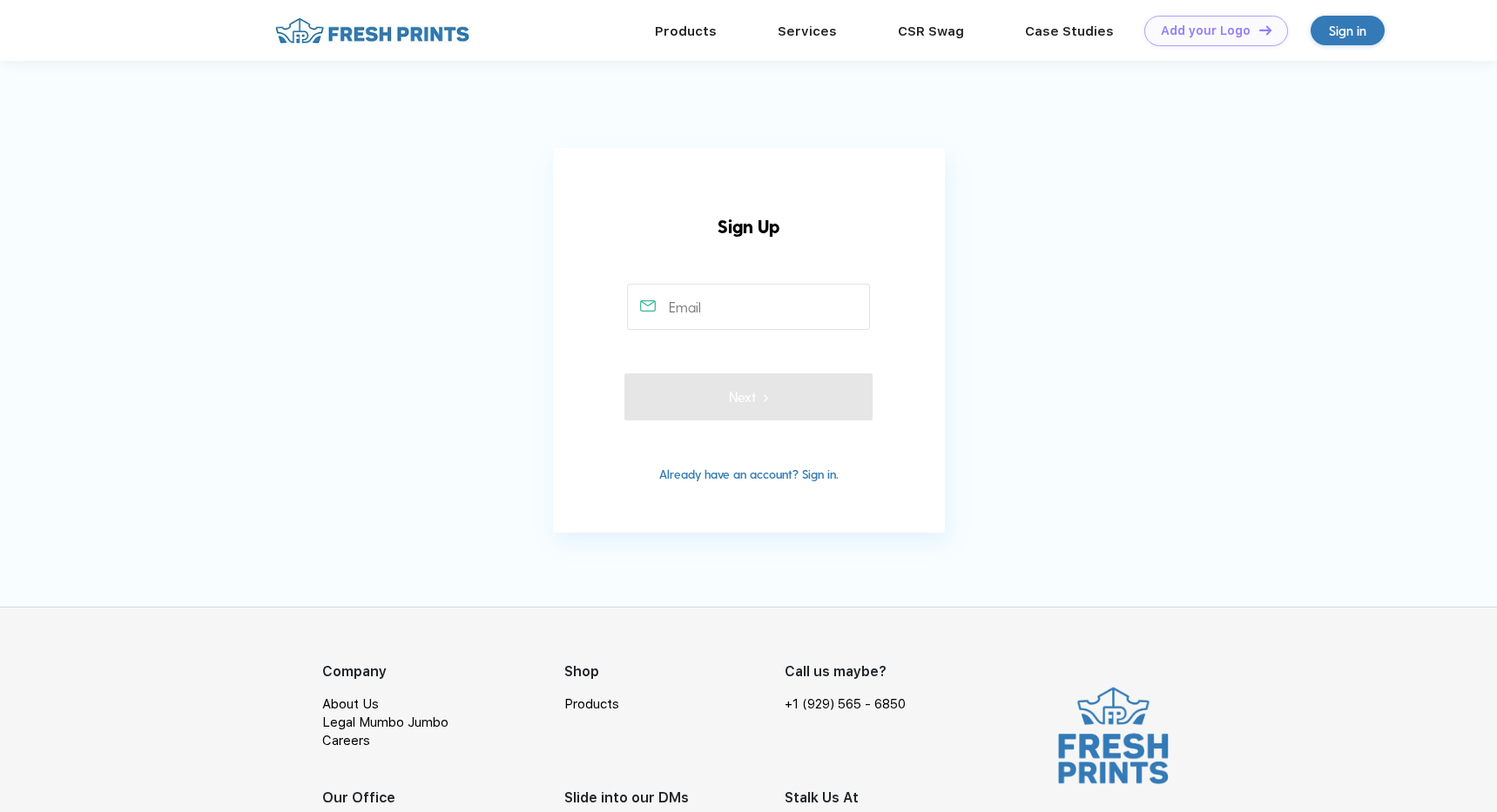
click at [687, 312] on input "text" at bounding box center [748, 307] width 243 height 46
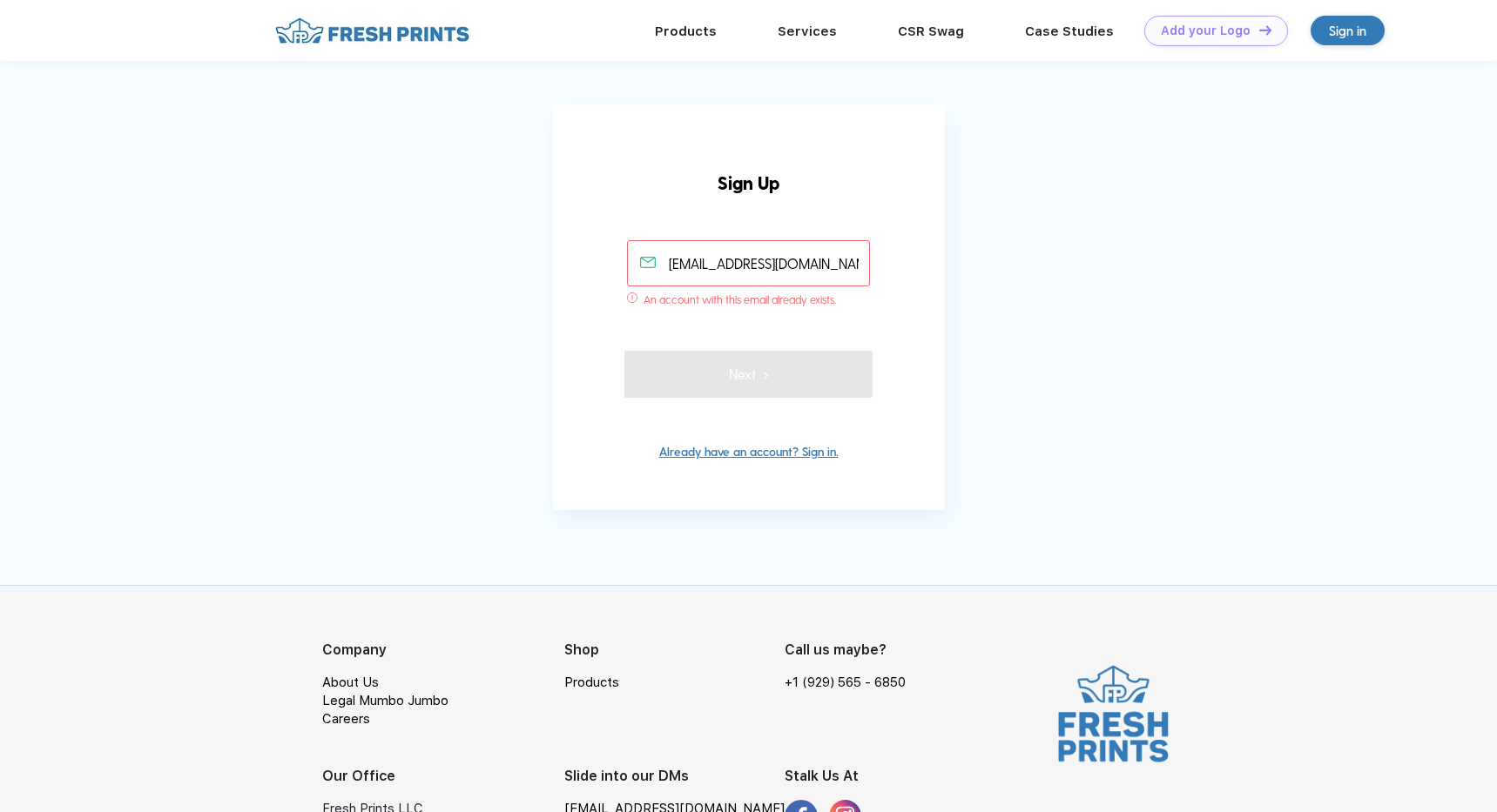
type input "[EMAIL_ADDRESS][DOMAIN_NAME]"
click at [799, 450] on link "Already have an account? Sign in." at bounding box center [749, 450] width 180 height 14
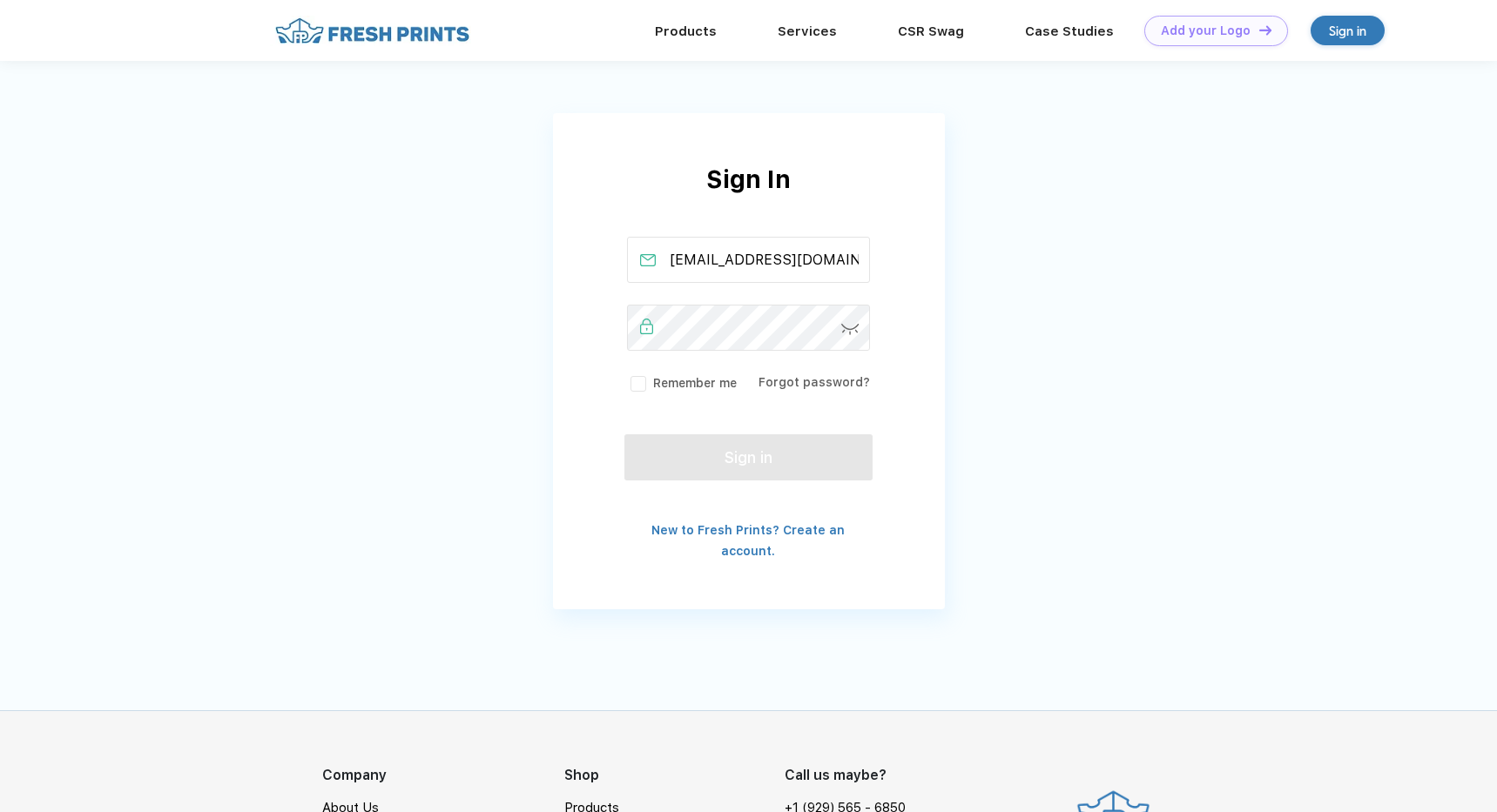
click at [631, 384] on label "Remember me" at bounding box center [681, 383] width 110 height 18
click at [0, 0] on input "Remember me" at bounding box center [0, 0] width 0 height 0
click at [845, 330] on img at bounding box center [849, 330] width 18 height 11
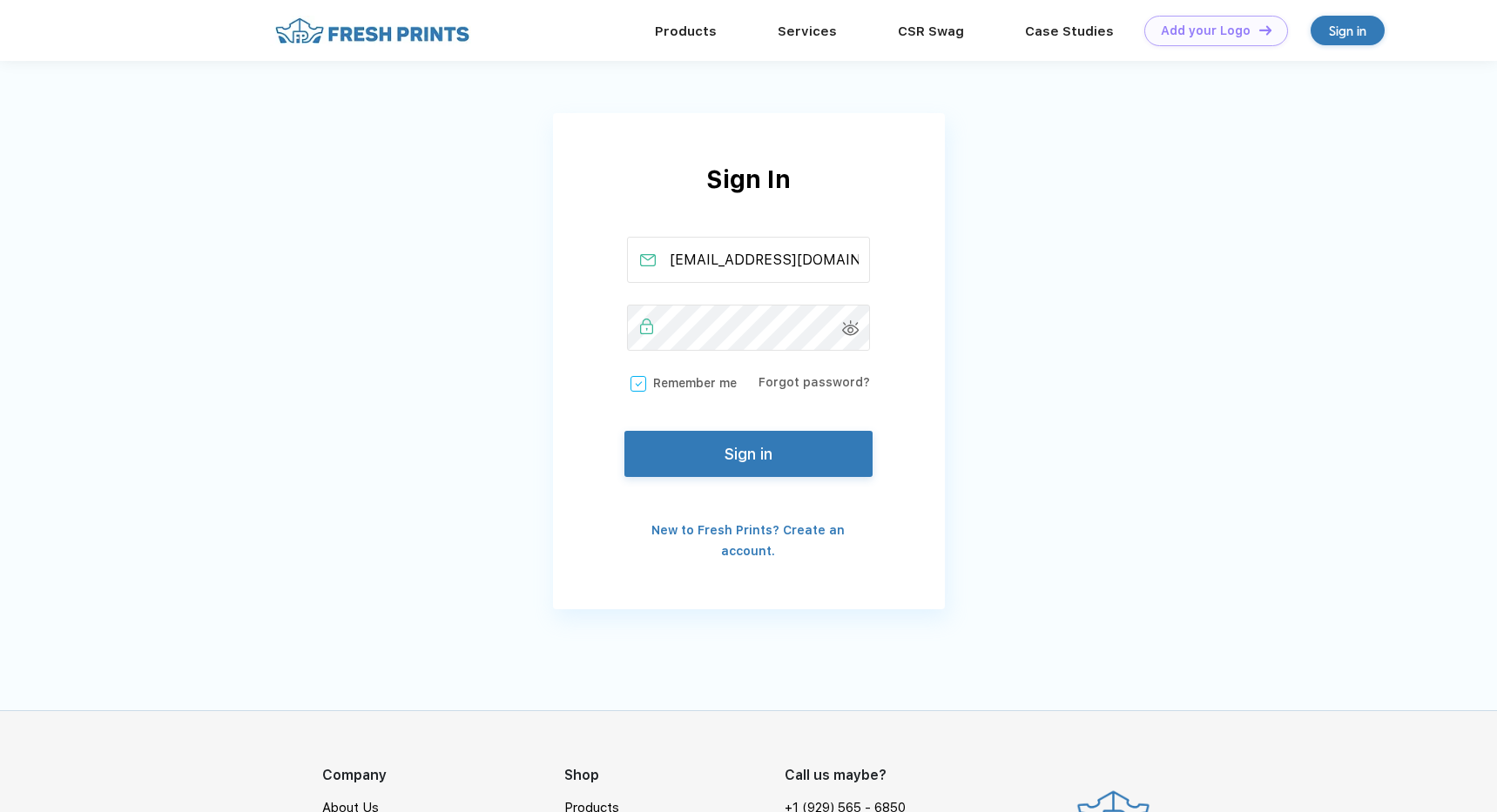
click at [777, 463] on button "Sign in" at bounding box center [748, 454] width 247 height 46
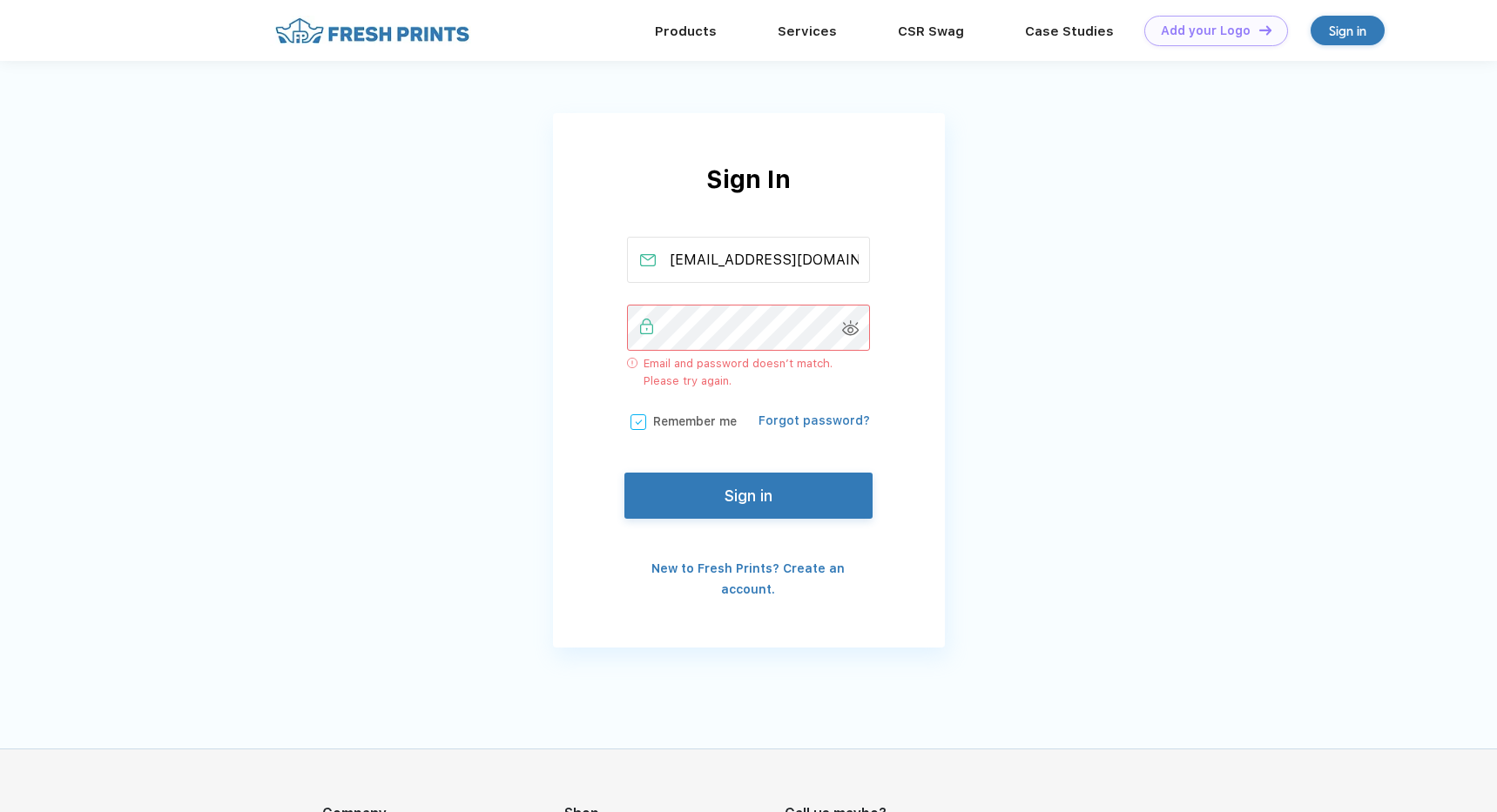
click at [814, 420] on link "Forgot password?" at bounding box center [814, 420] width 112 height 14
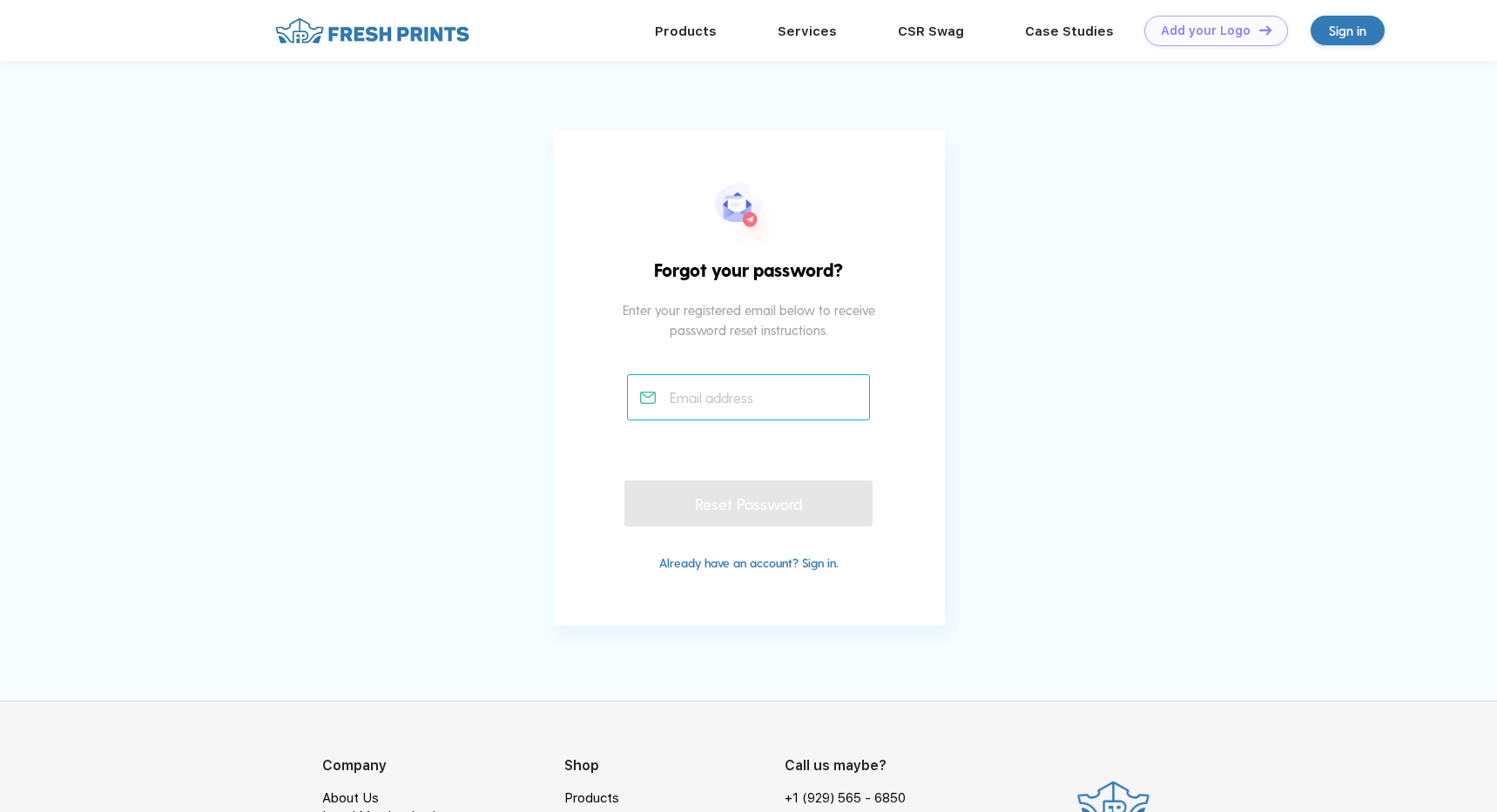
click at [754, 413] on input "text" at bounding box center [748, 397] width 243 height 46
paste input "[EMAIL_ADDRESS][DOMAIN_NAME]"
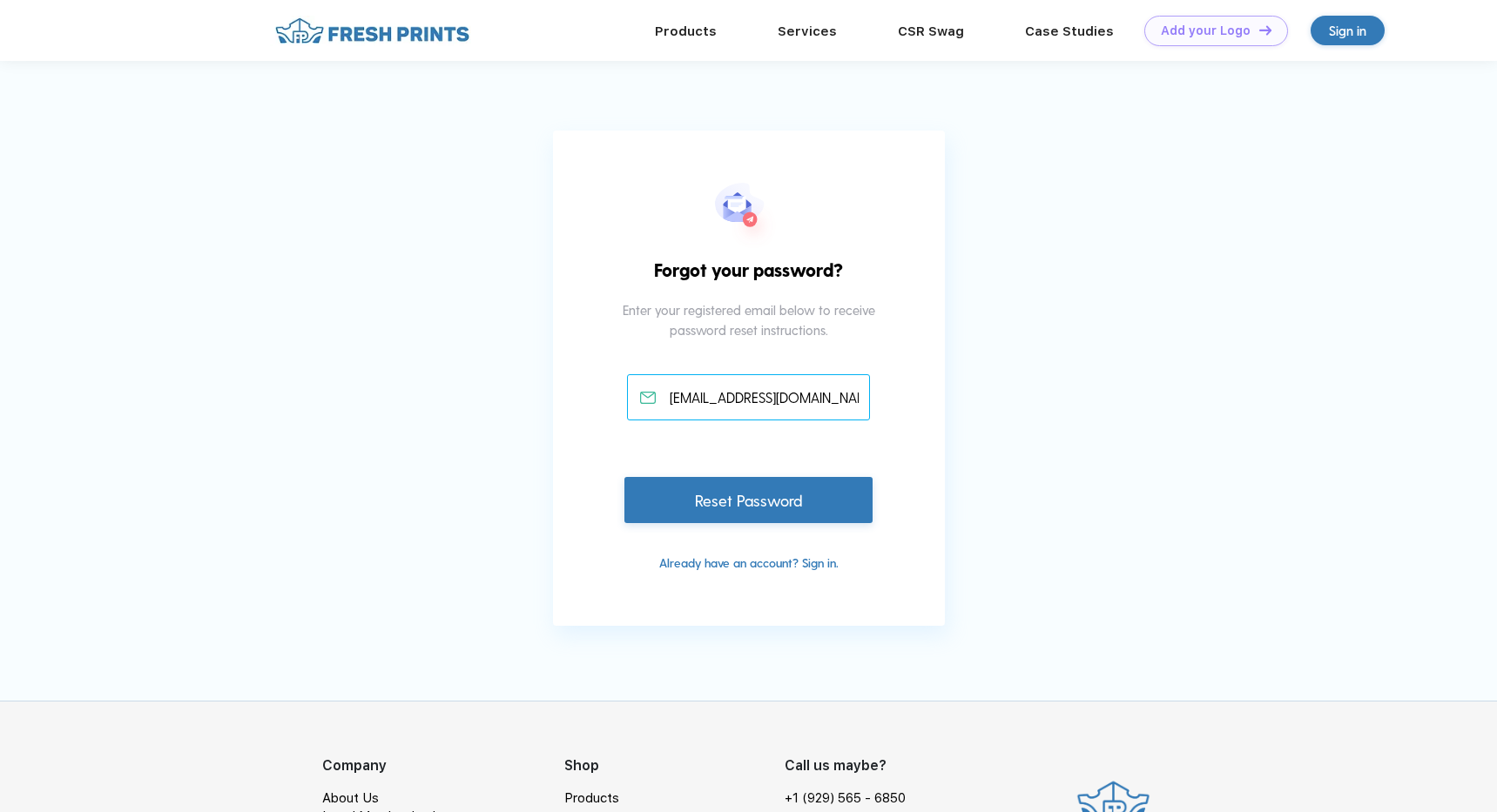
type input "[EMAIL_ADDRESS][DOMAIN_NAME]"
click at [759, 514] on div "Reset Password" at bounding box center [748, 500] width 247 height 46
